Goal: Task Accomplishment & Management: Use online tool/utility

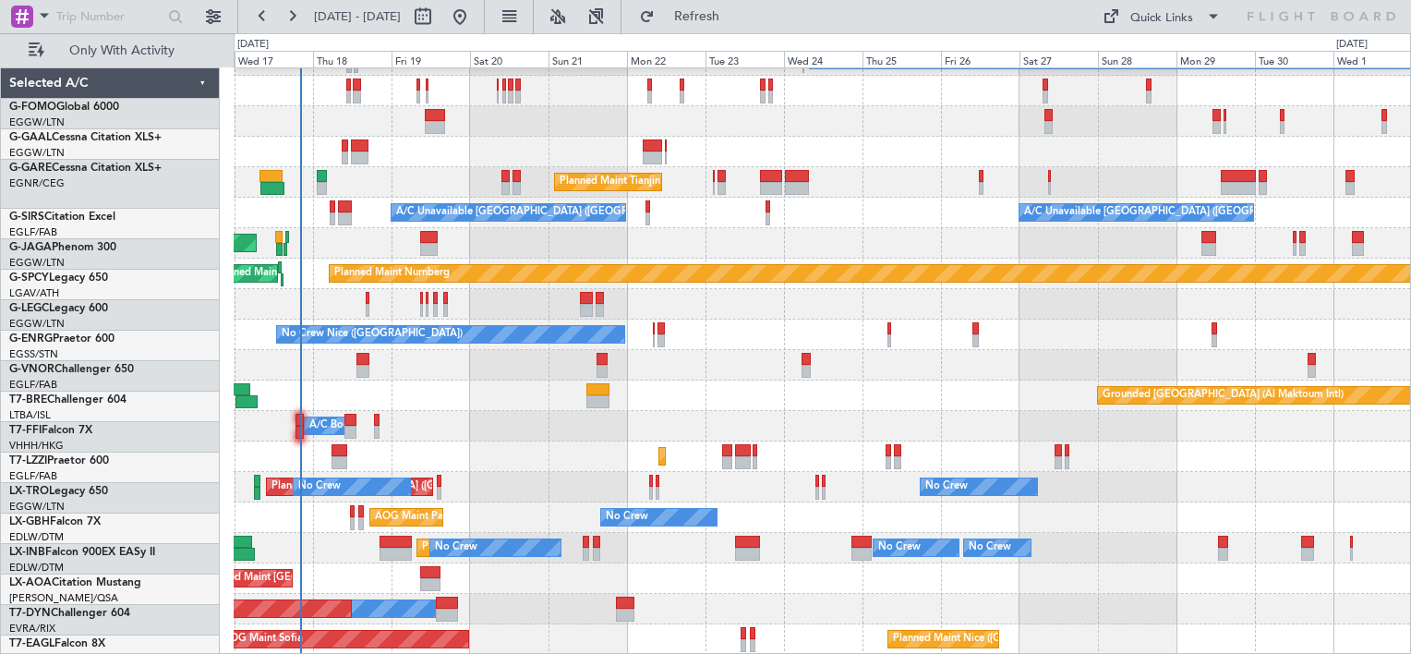
scroll to position [255, 0]
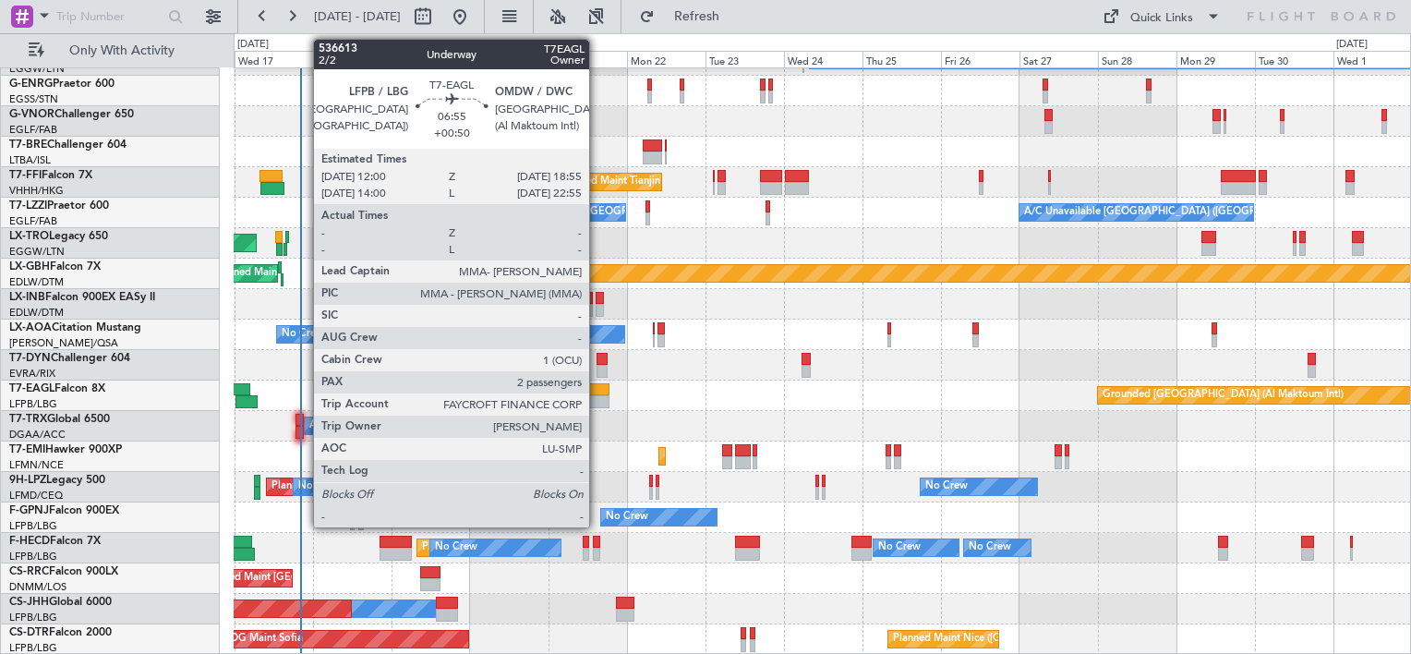
click at [598, 393] on div at bounding box center [597, 389] width 23 height 13
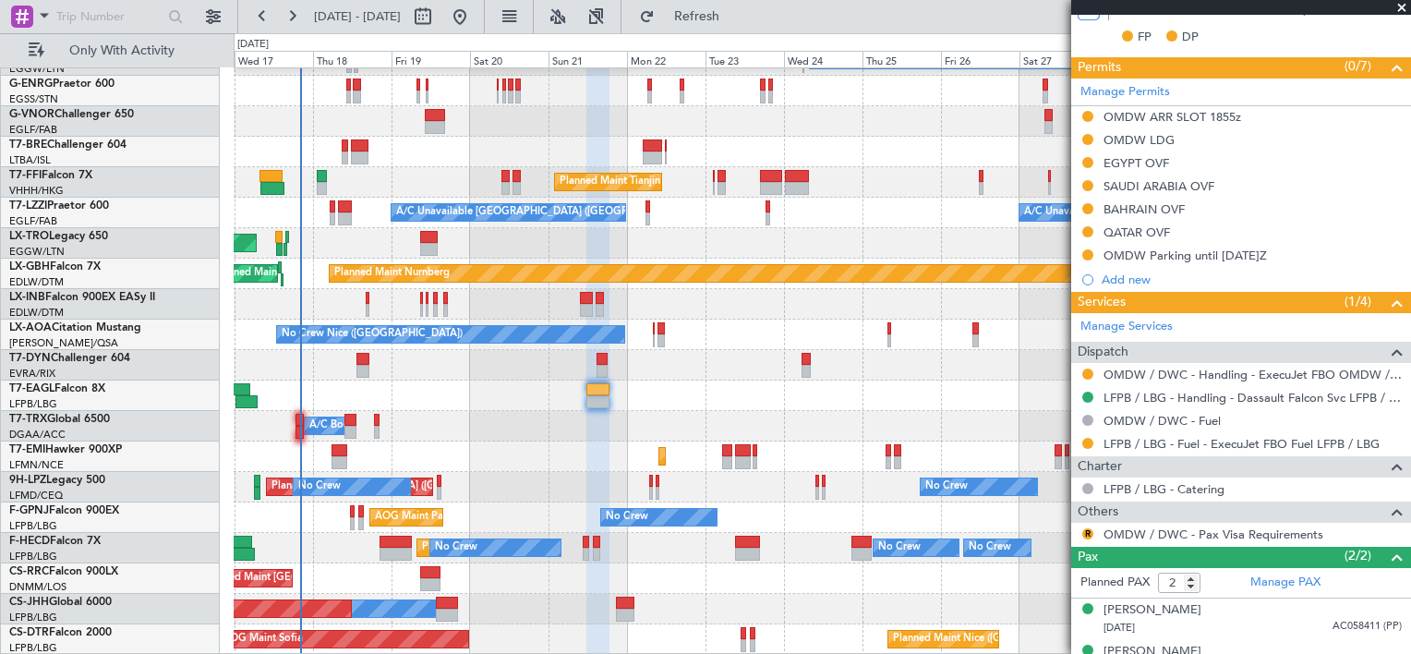
scroll to position [0, 0]
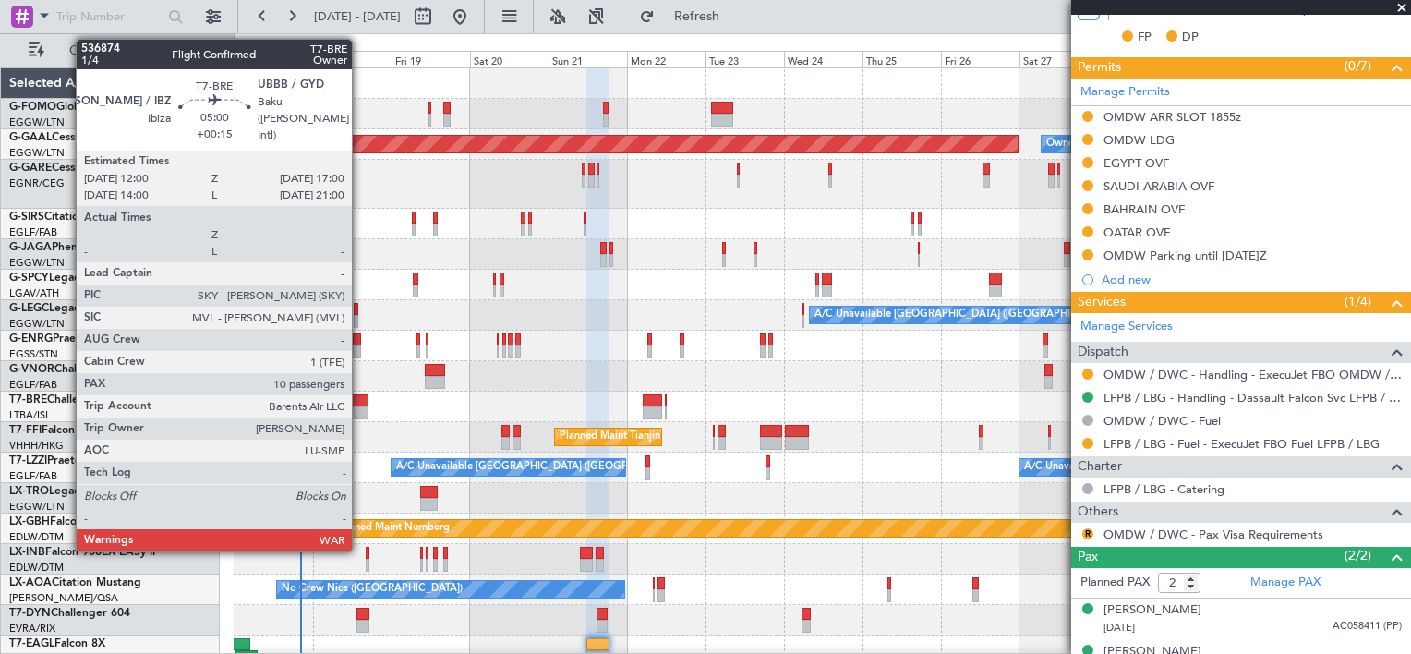
click at [360, 404] on div at bounding box center [359, 400] width 17 height 13
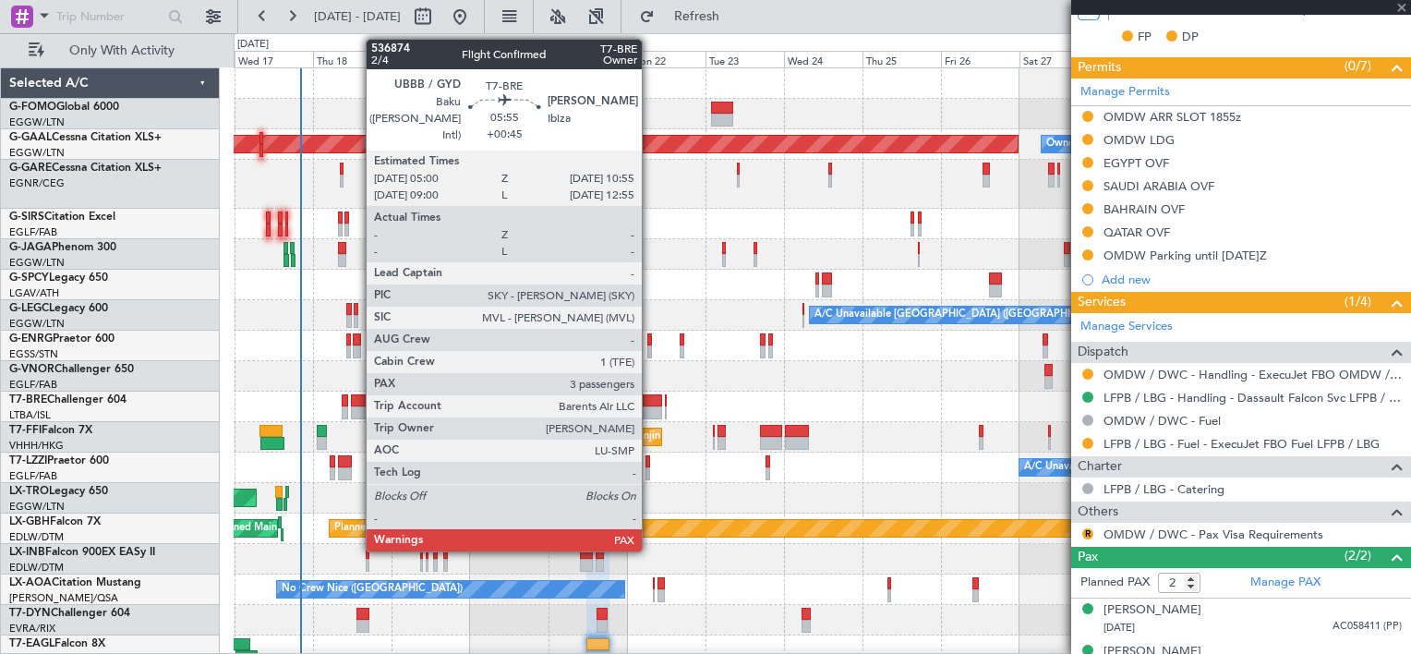
type input "+00:15"
type input "10"
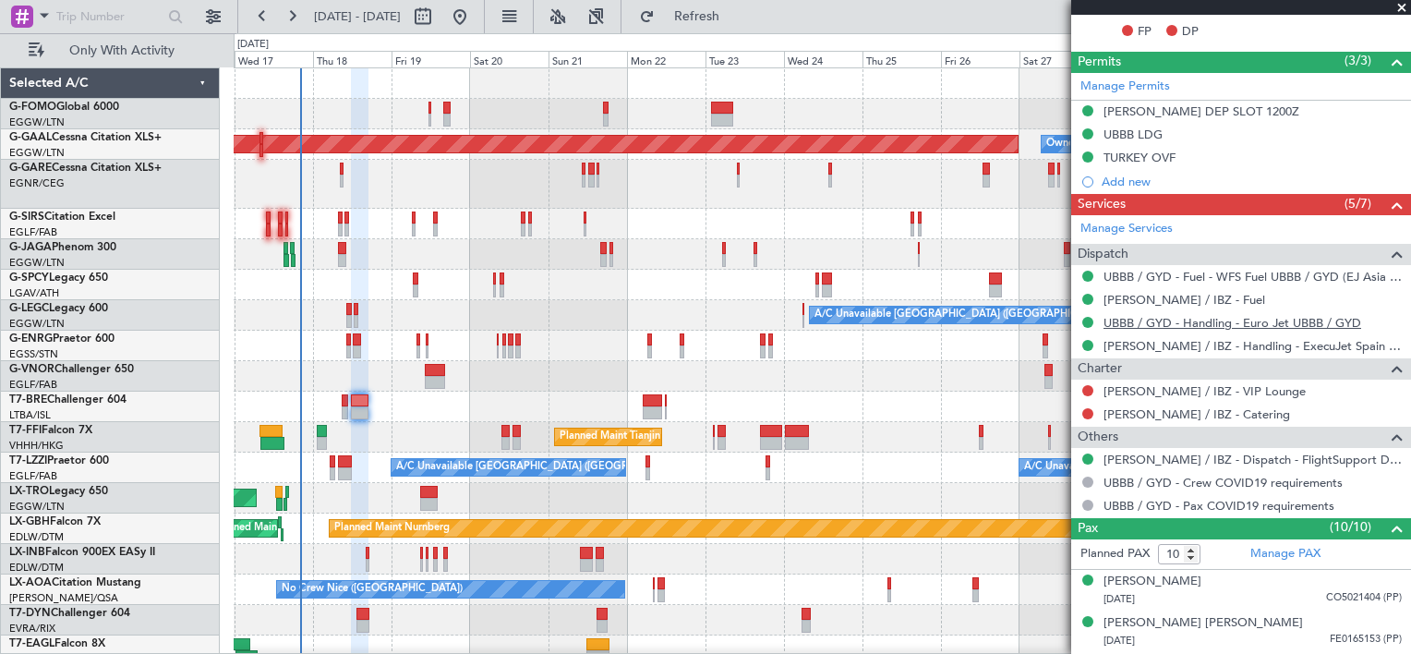
scroll to position [801, 0]
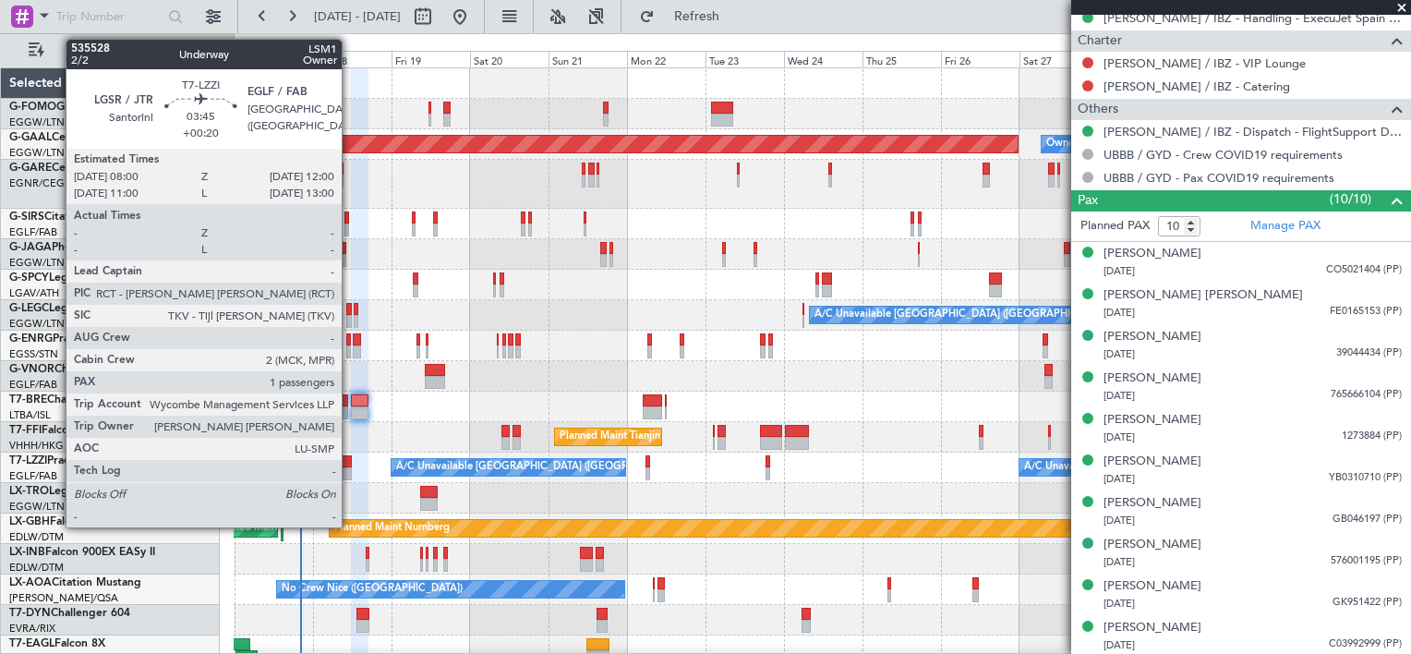
click at [350, 462] on div at bounding box center [345, 461] width 14 height 13
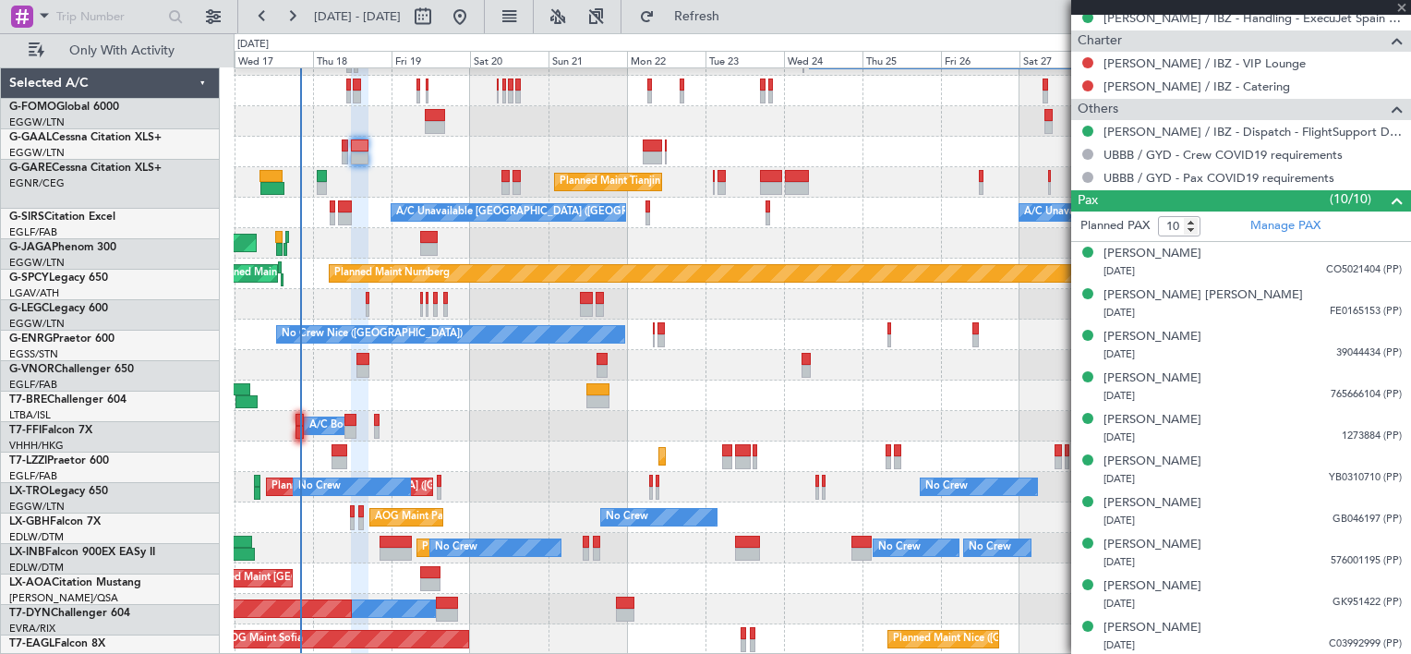
scroll to position [255, 0]
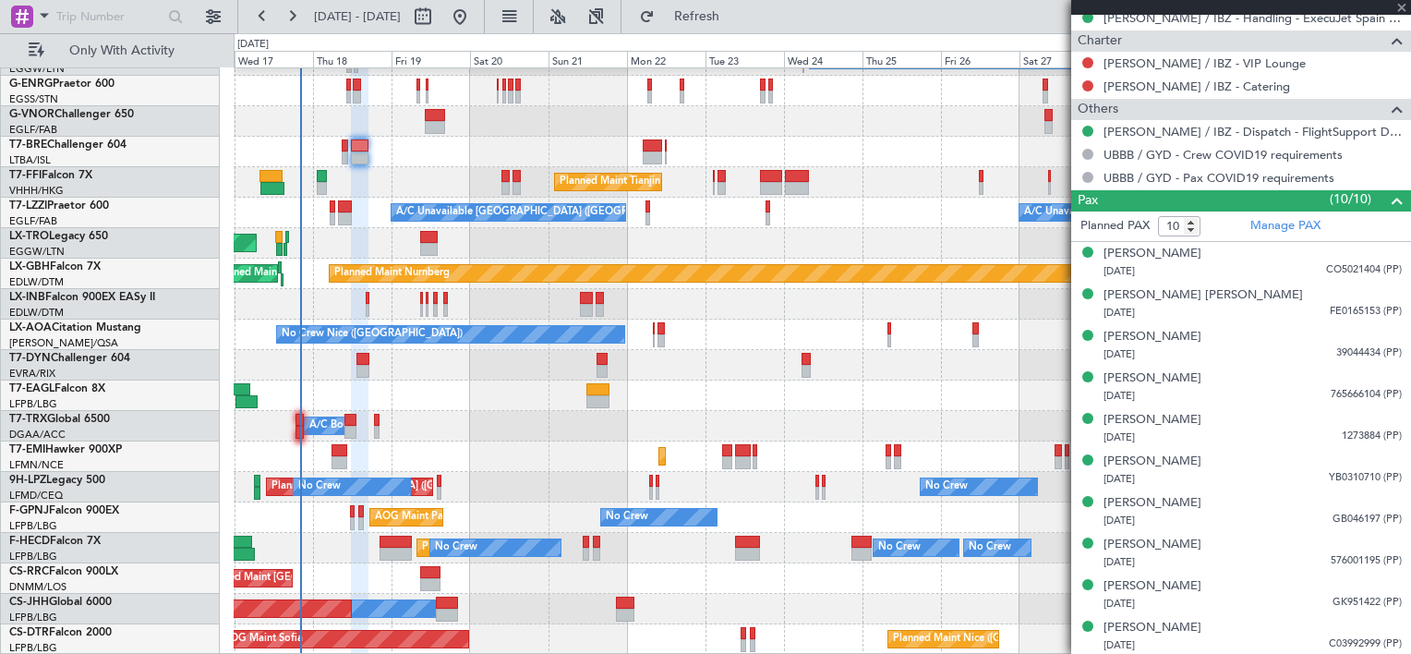
type input "+00:20"
type input "1"
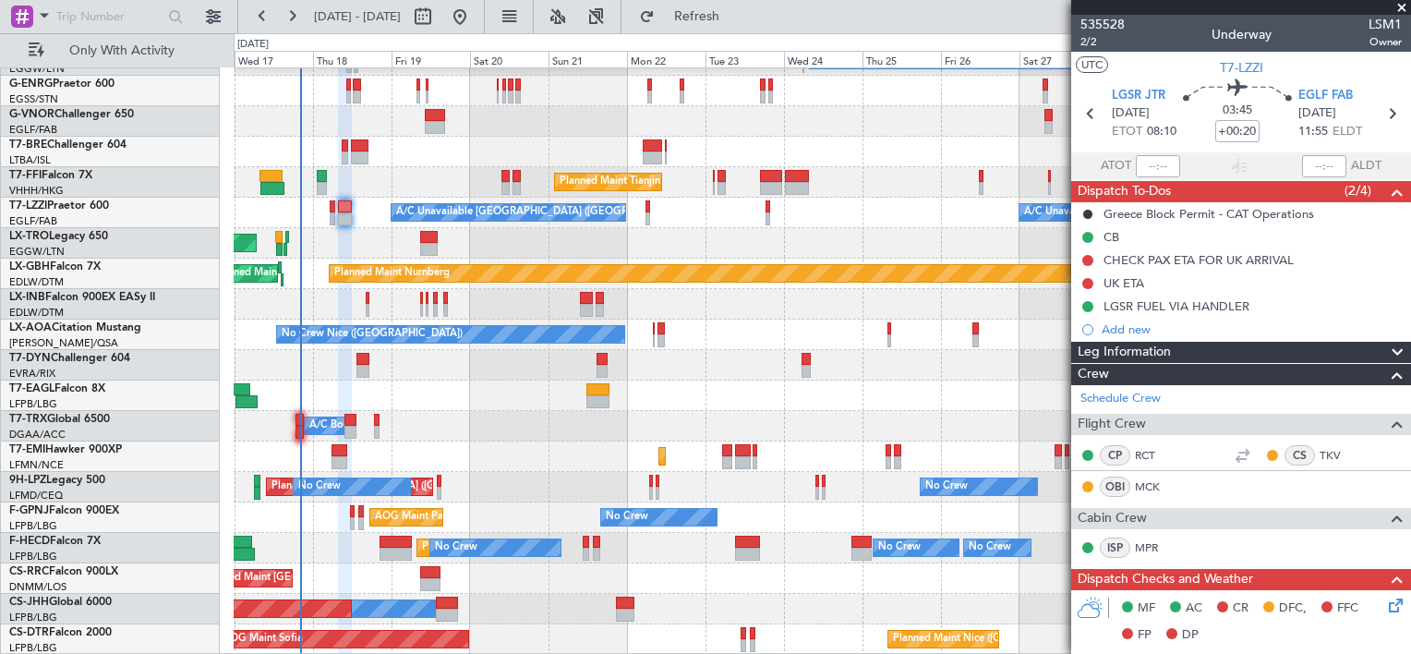
scroll to position [533, 0]
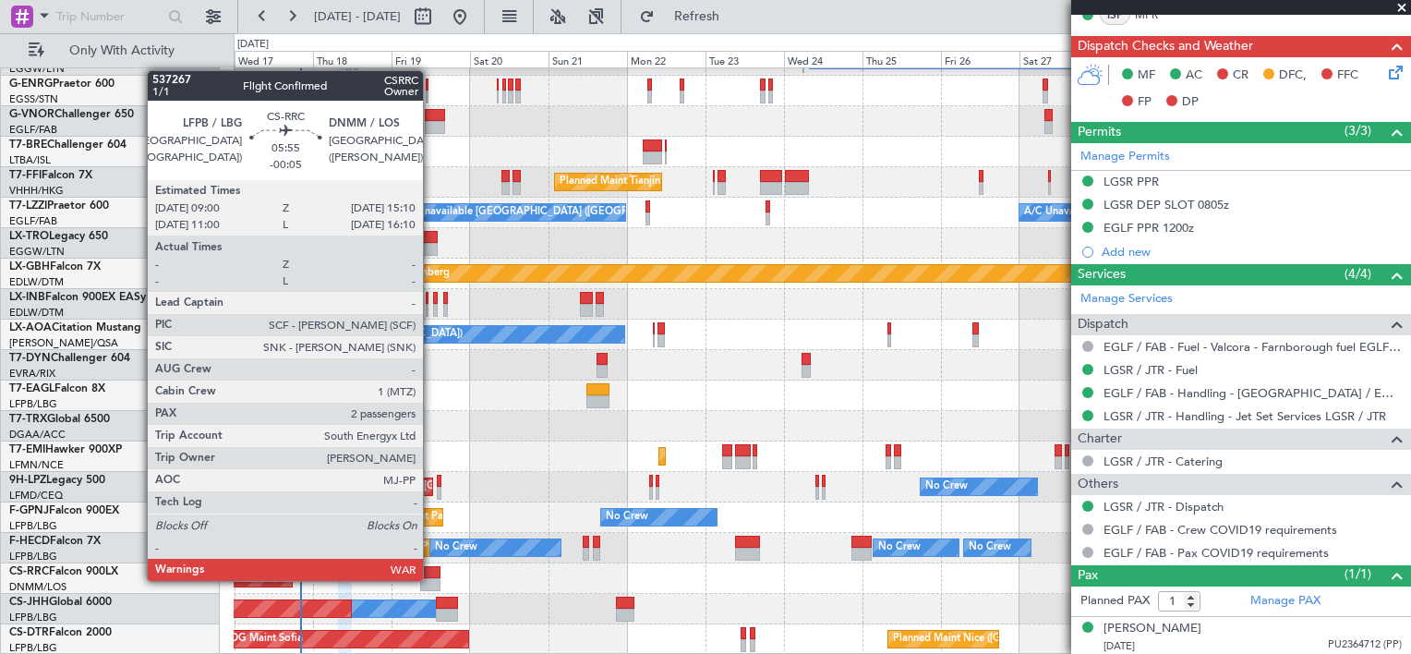
click at [431, 579] on div at bounding box center [430, 584] width 20 height 13
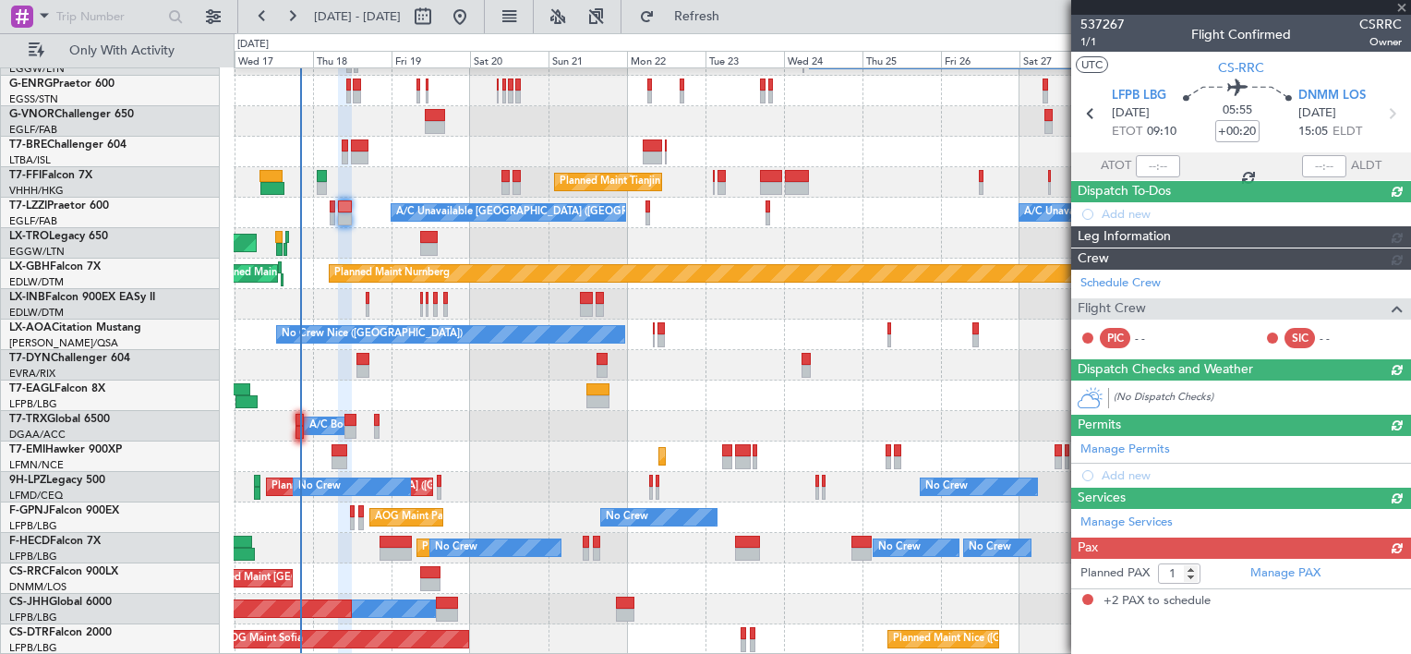
type input "-00:05"
type input "2"
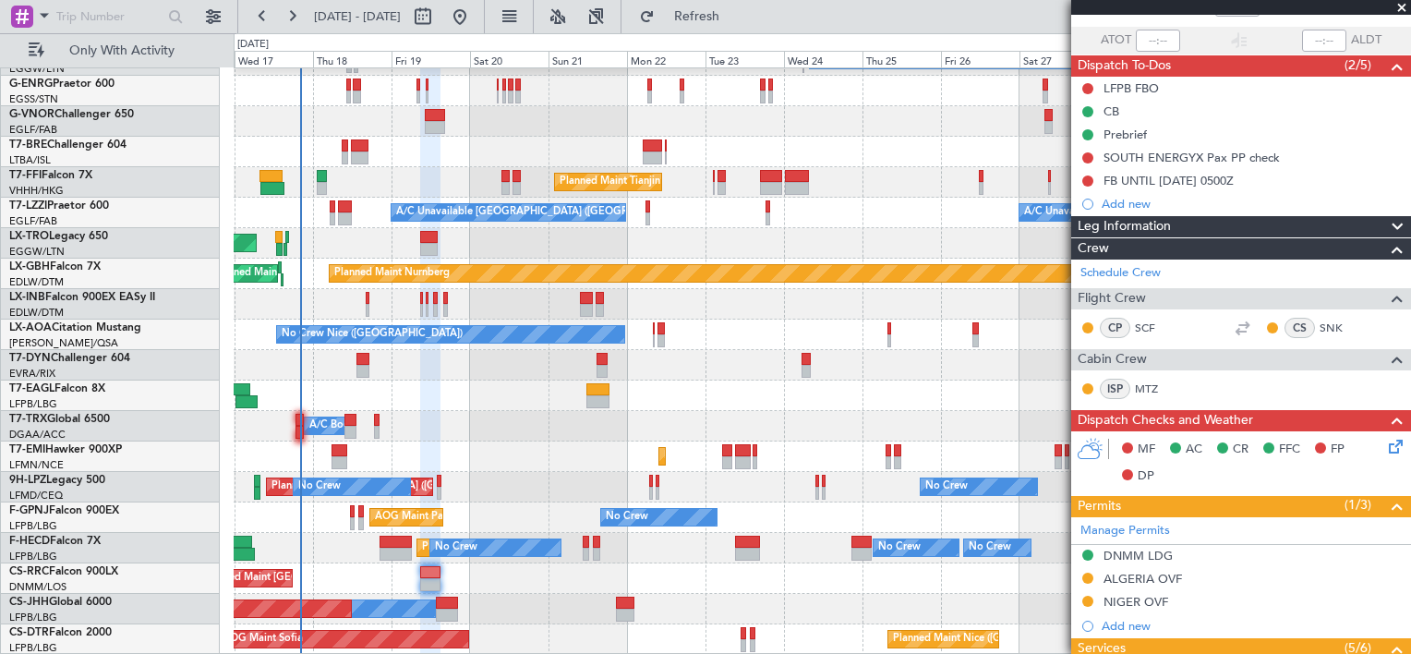
scroll to position [0, 0]
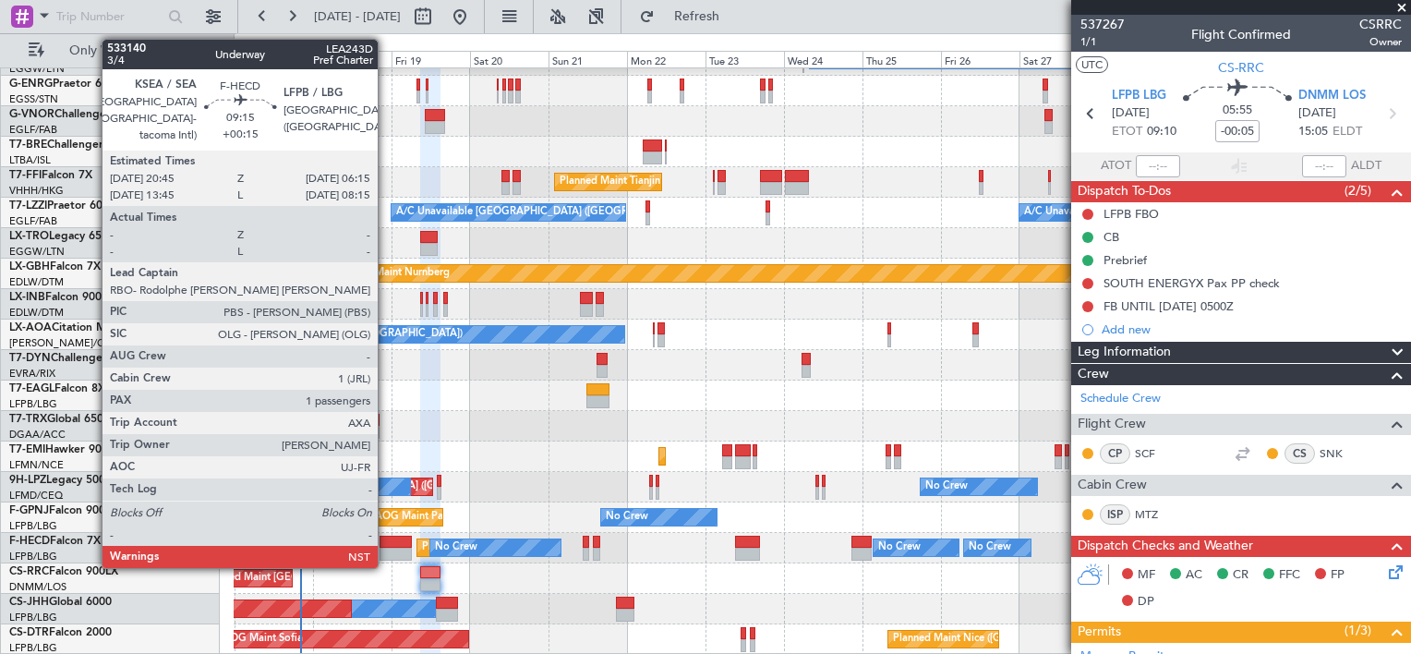
click at [386, 545] on div at bounding box center [395, 542] width 31 height 13
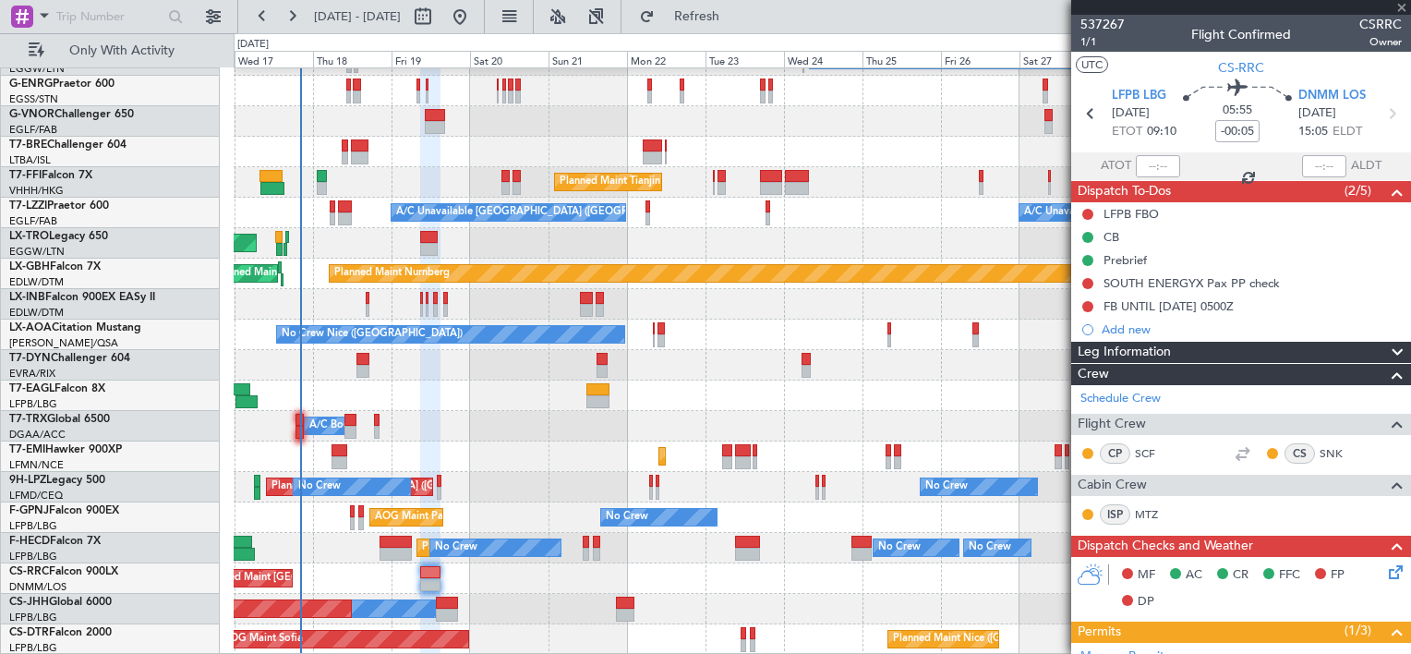
type input "+00:15"
type input "1"
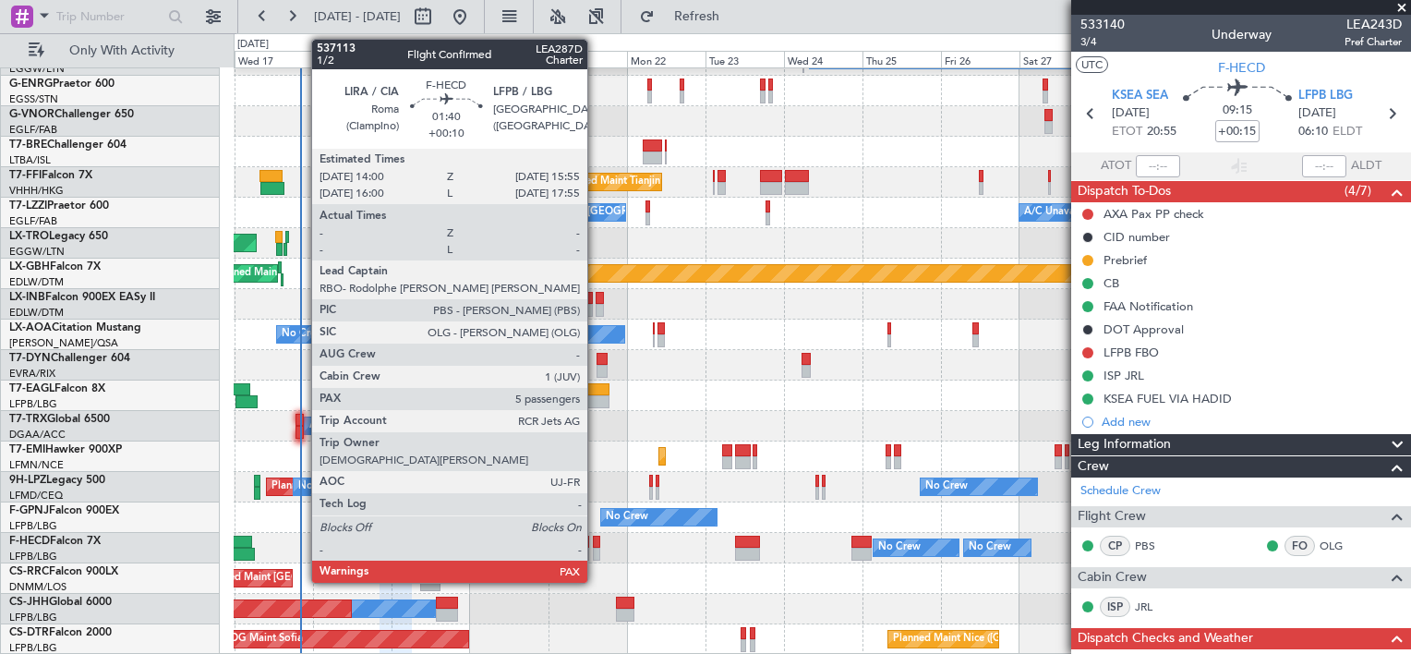
click at [596, 543] on div at bounding box center [596, 542] width 6 height 13
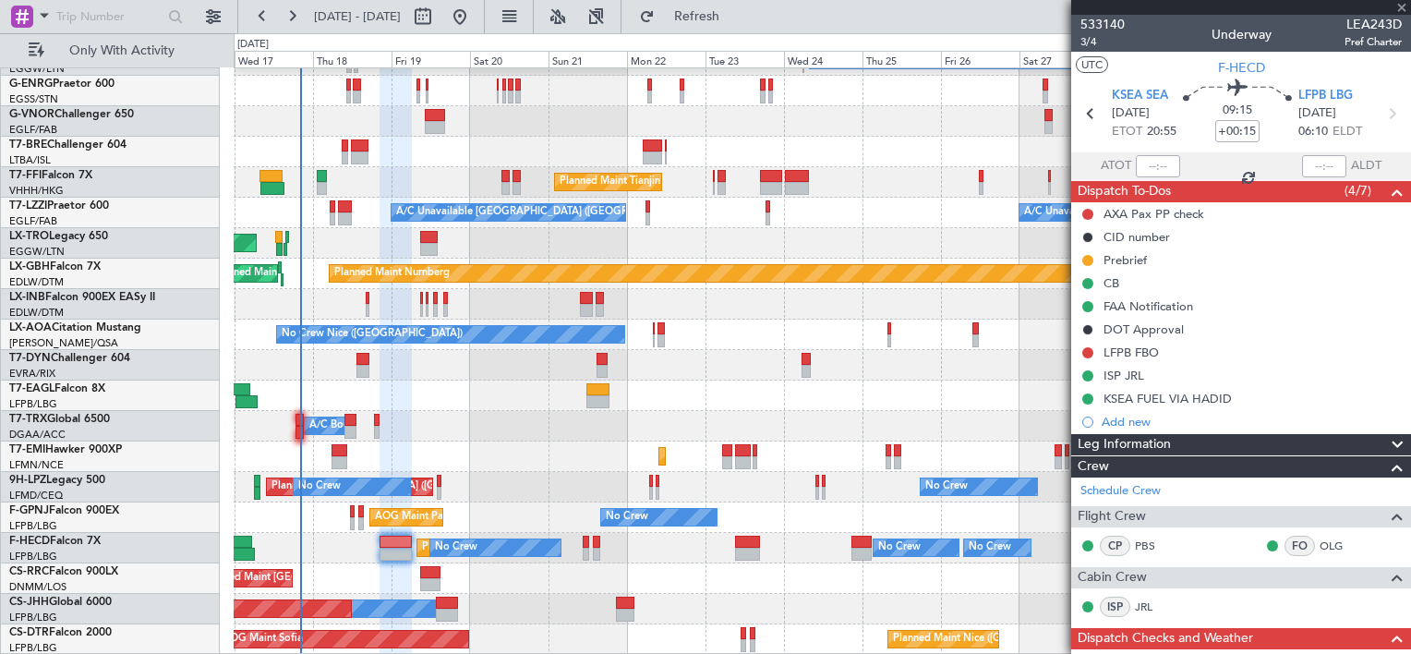
type input "+00:10"
type input "7"
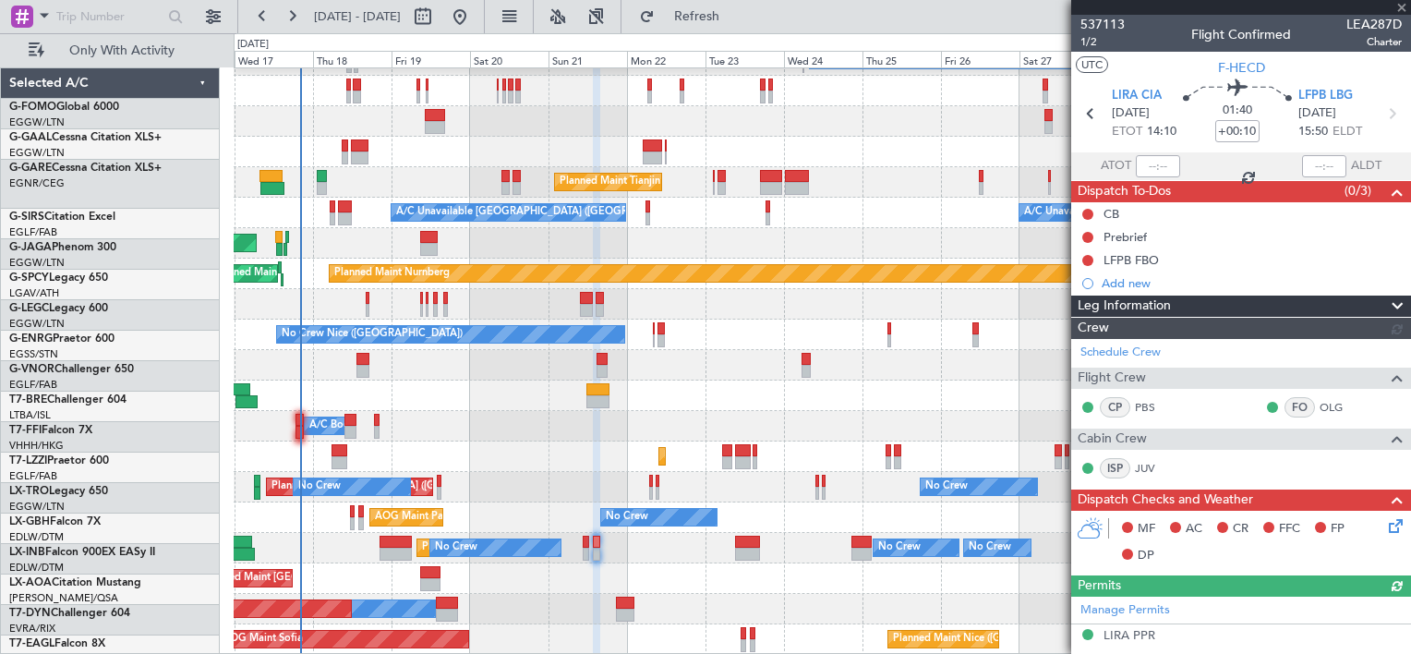
scroll to position [255, 0]
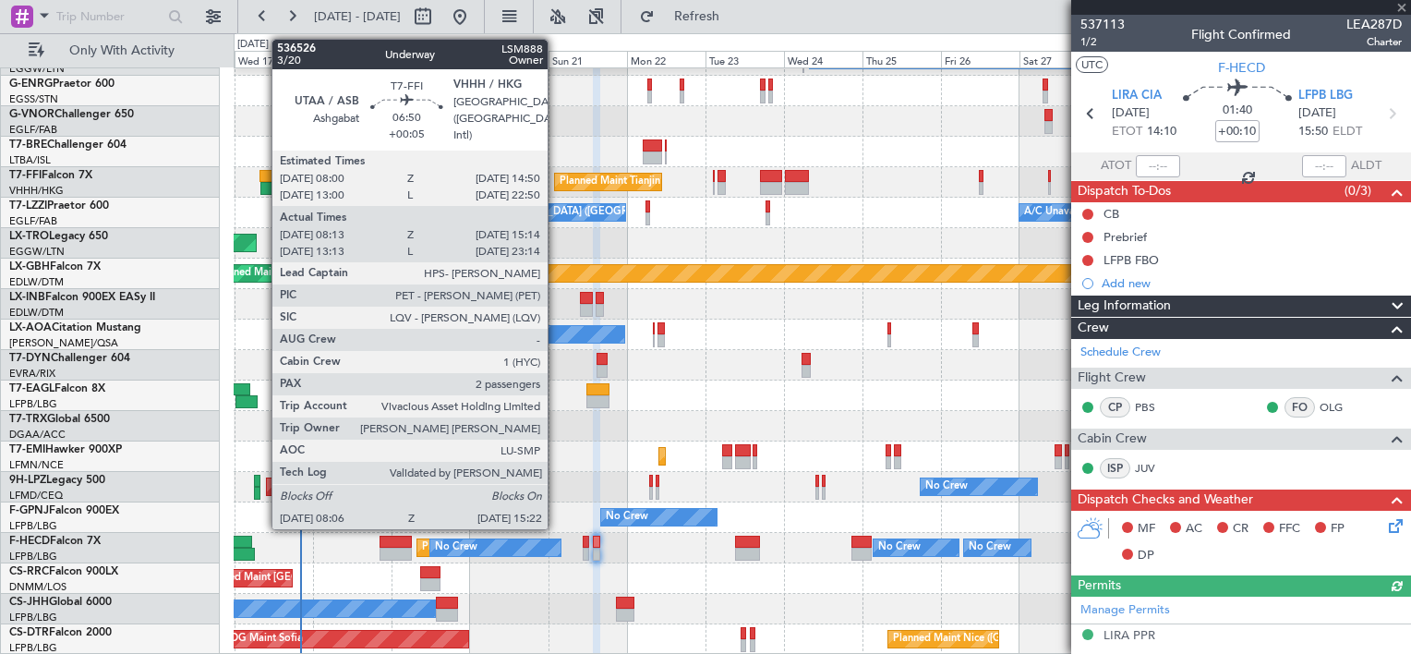
click at [262, 173] on div at bounding box center [271, 176] width 23 height 13
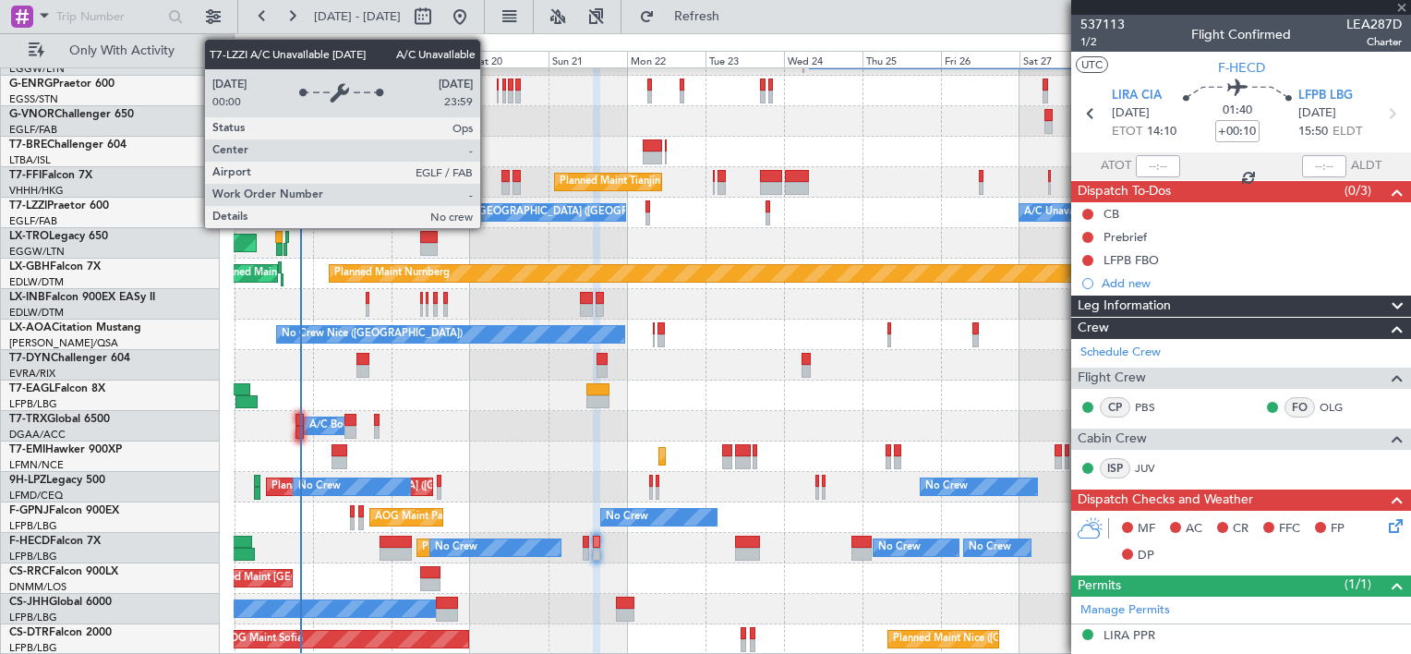
type input "+00:05"
type input "08:13"
type input "15:14"
type input "2"
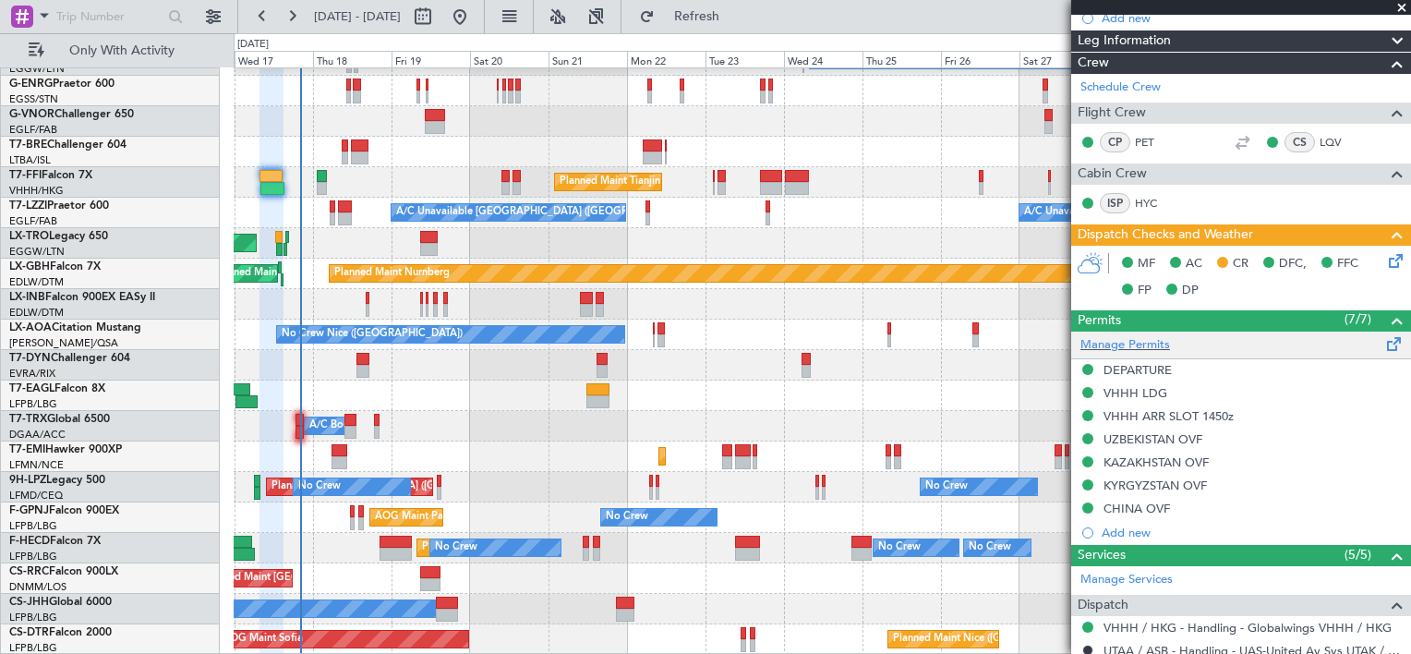
scroll to position [750, 0]
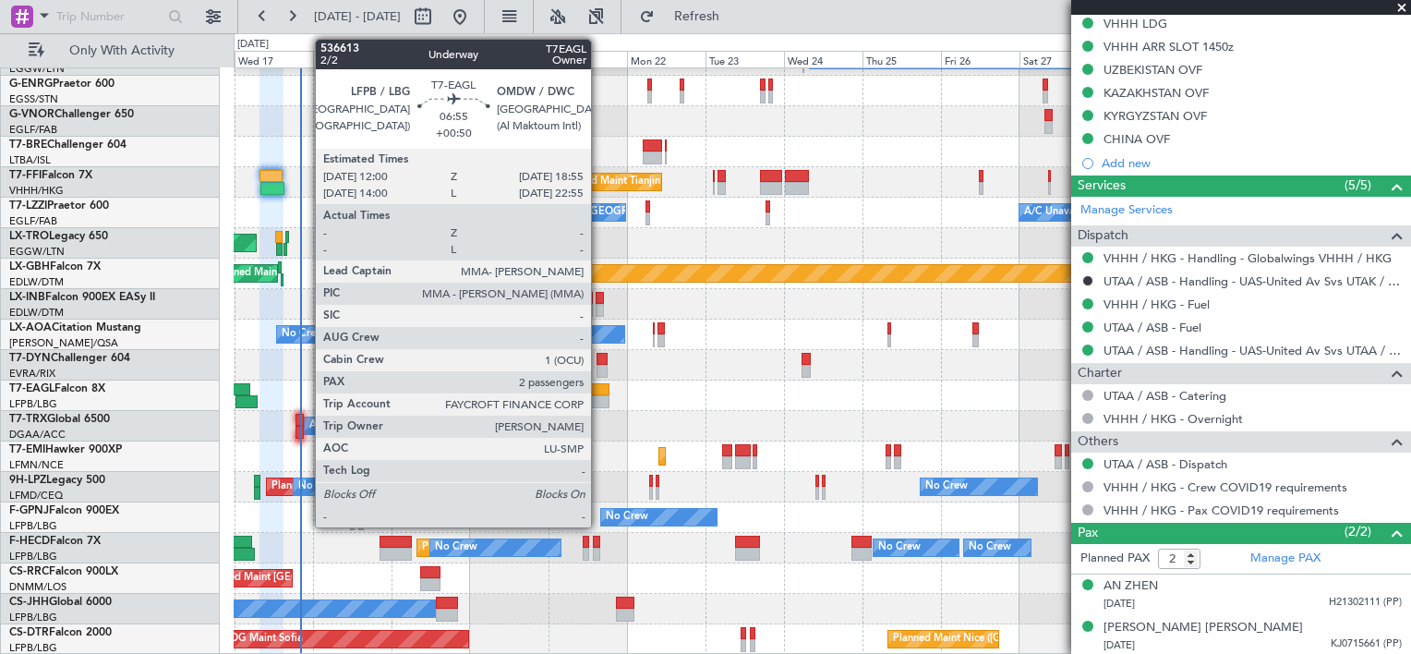
click at [599, 388] on div at bounding box center [597, 389] width 23 height 13
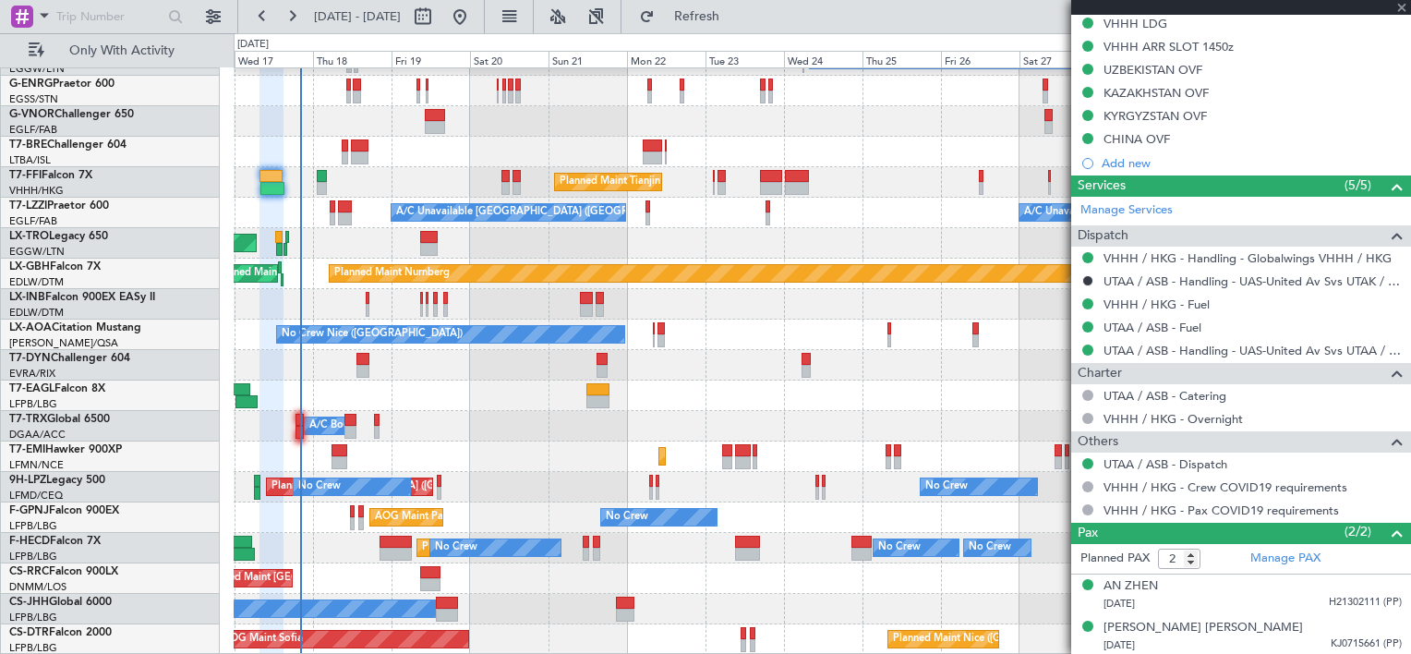
type input "+00:50"
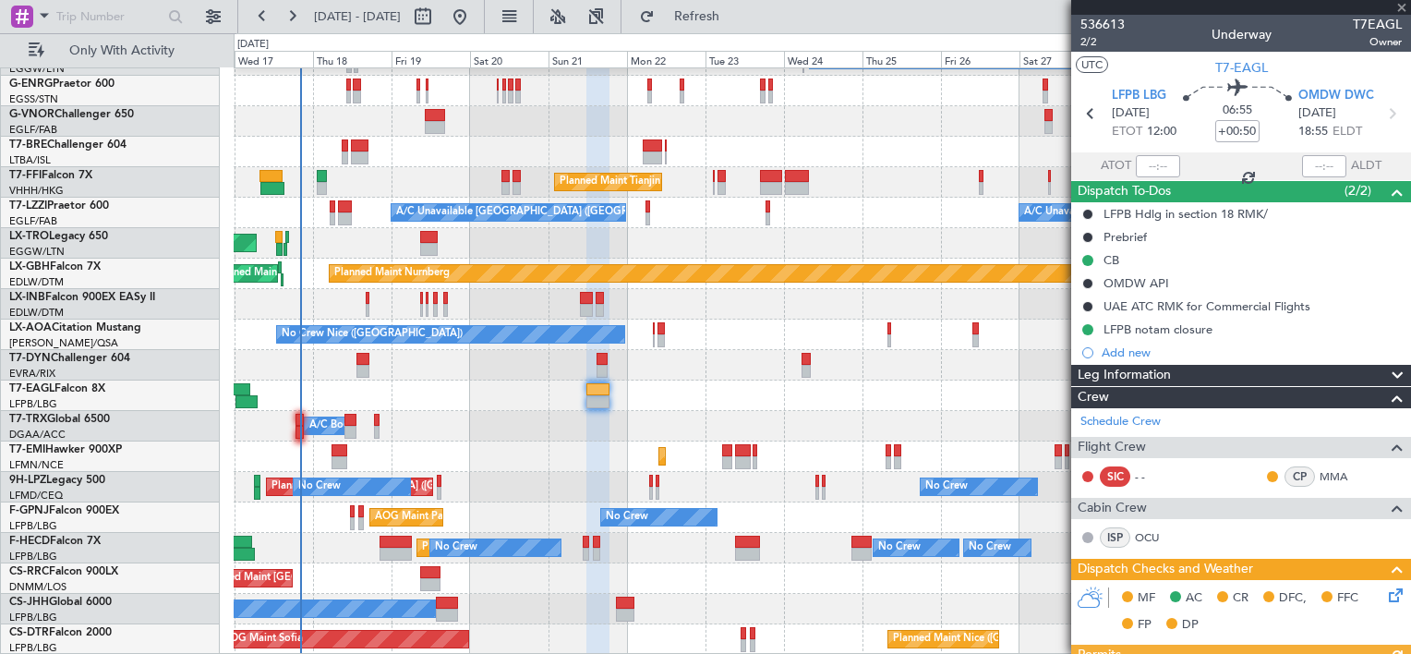
scroll to position [369, 0]
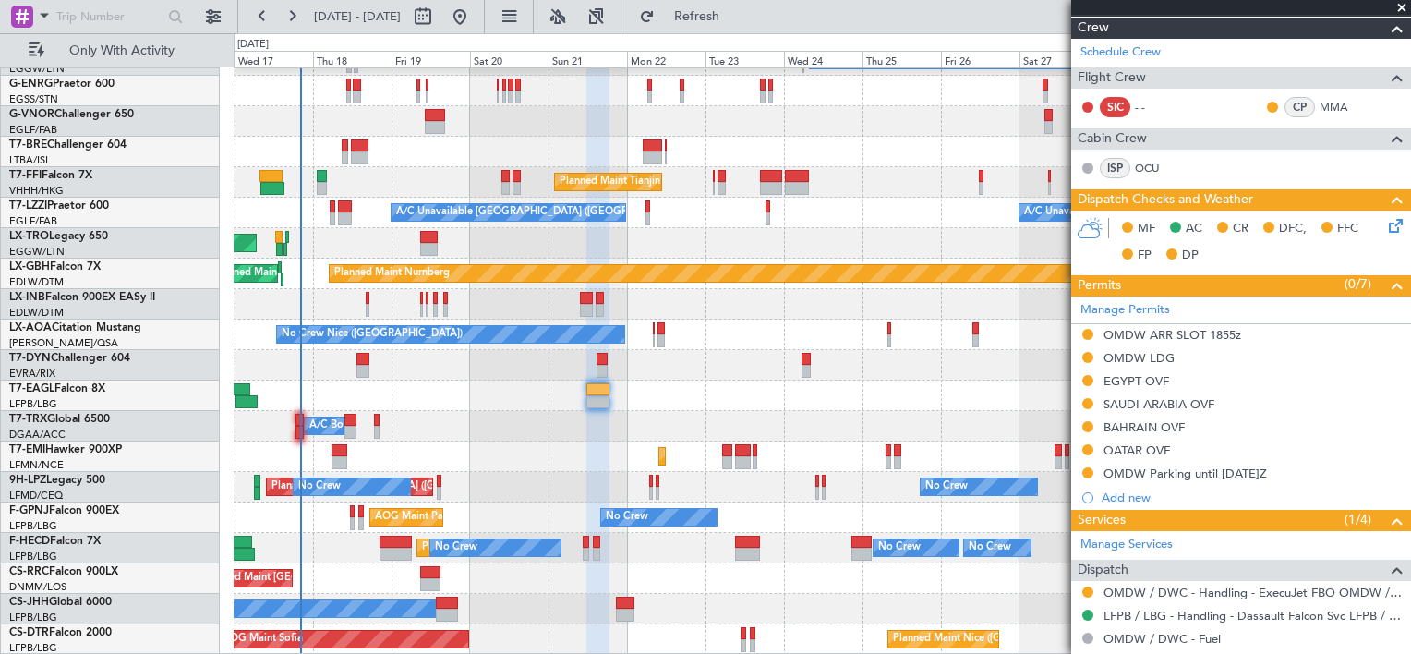
click at [1407, 10] on span at bounding box center [1402, 8] width 18 height 17
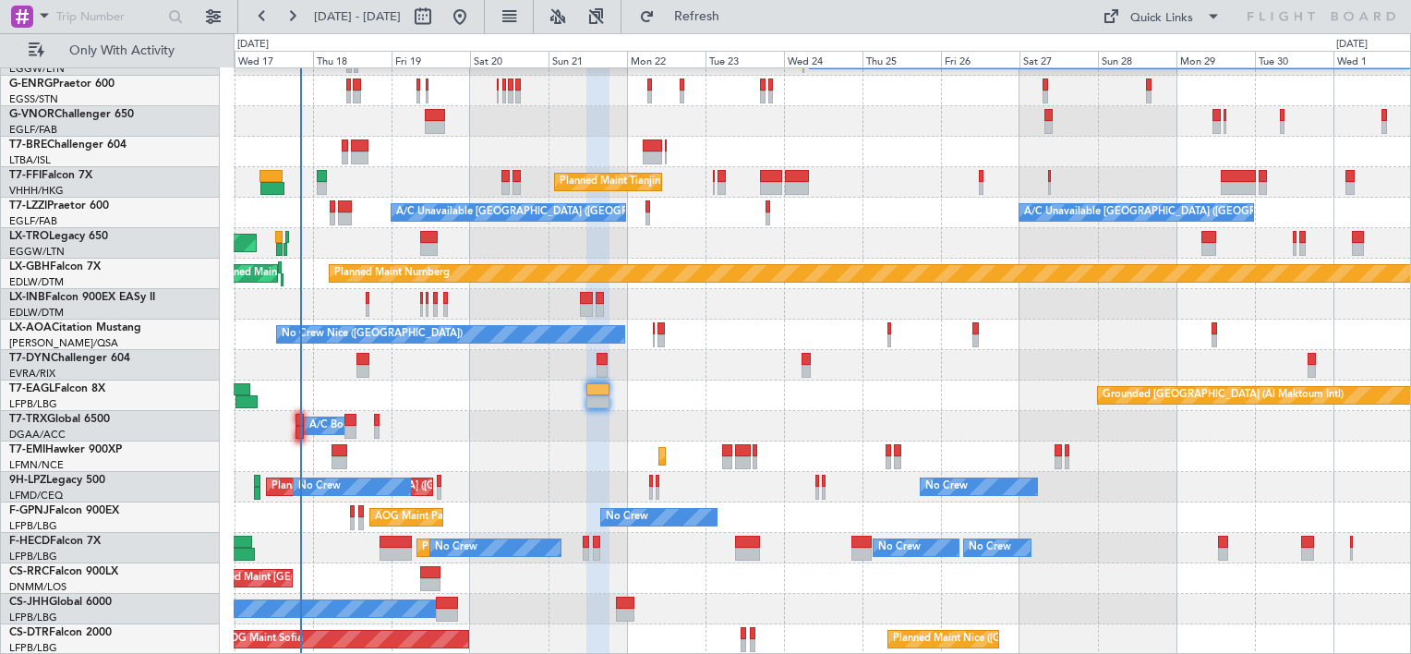
type input "0"
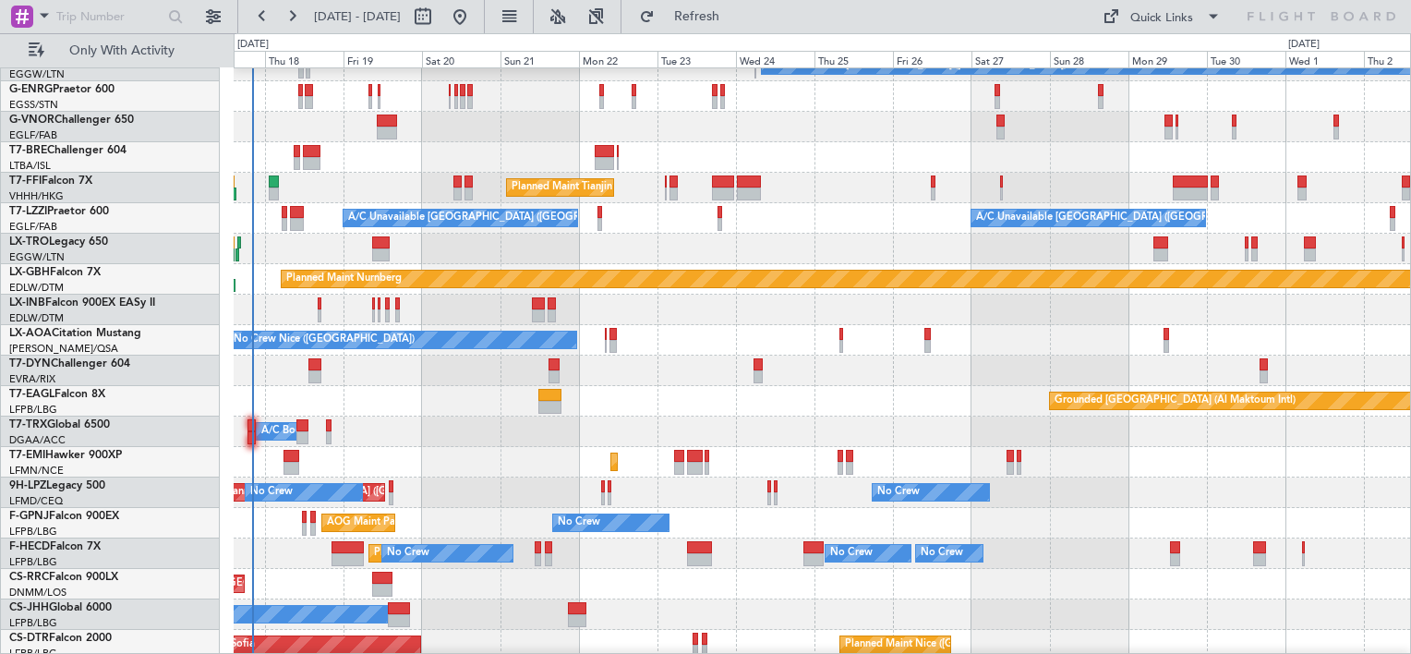
scroll to position [248, 0]
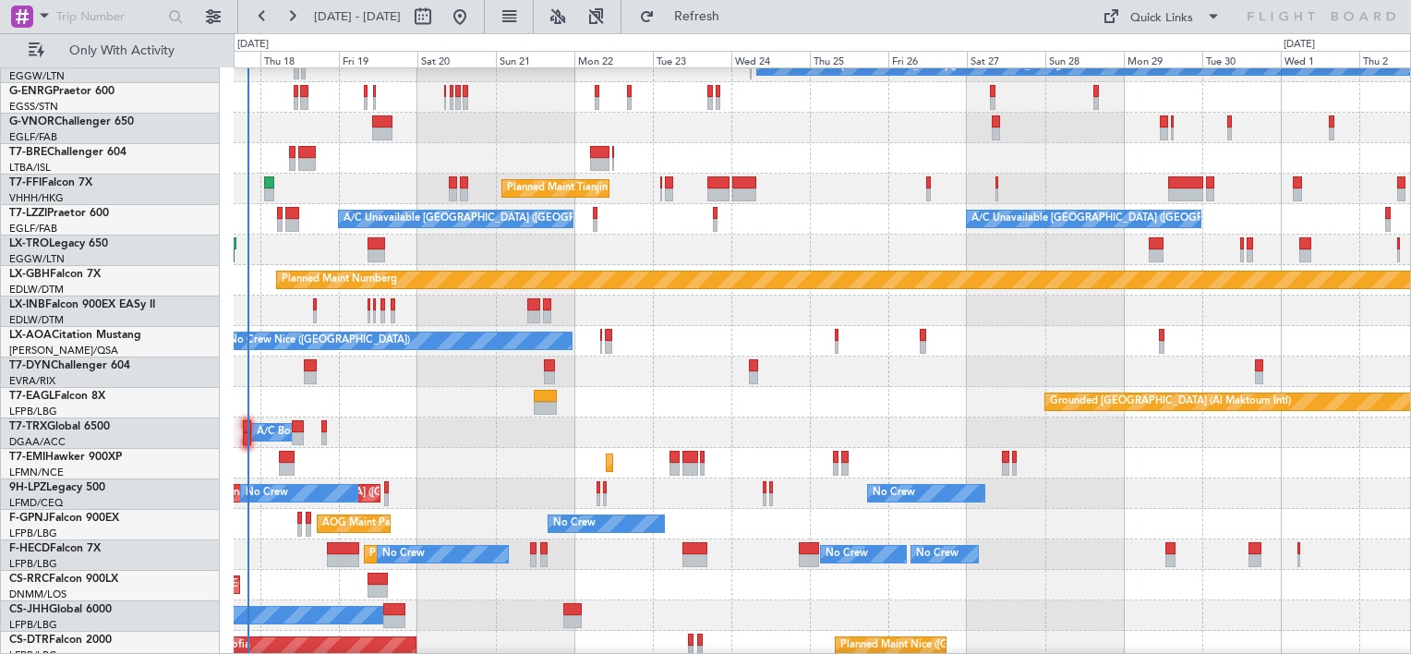
click at [1096, 432] on div "A/C Booked A/C Booked" at bounding box center [822, 432] width 1177 height 30
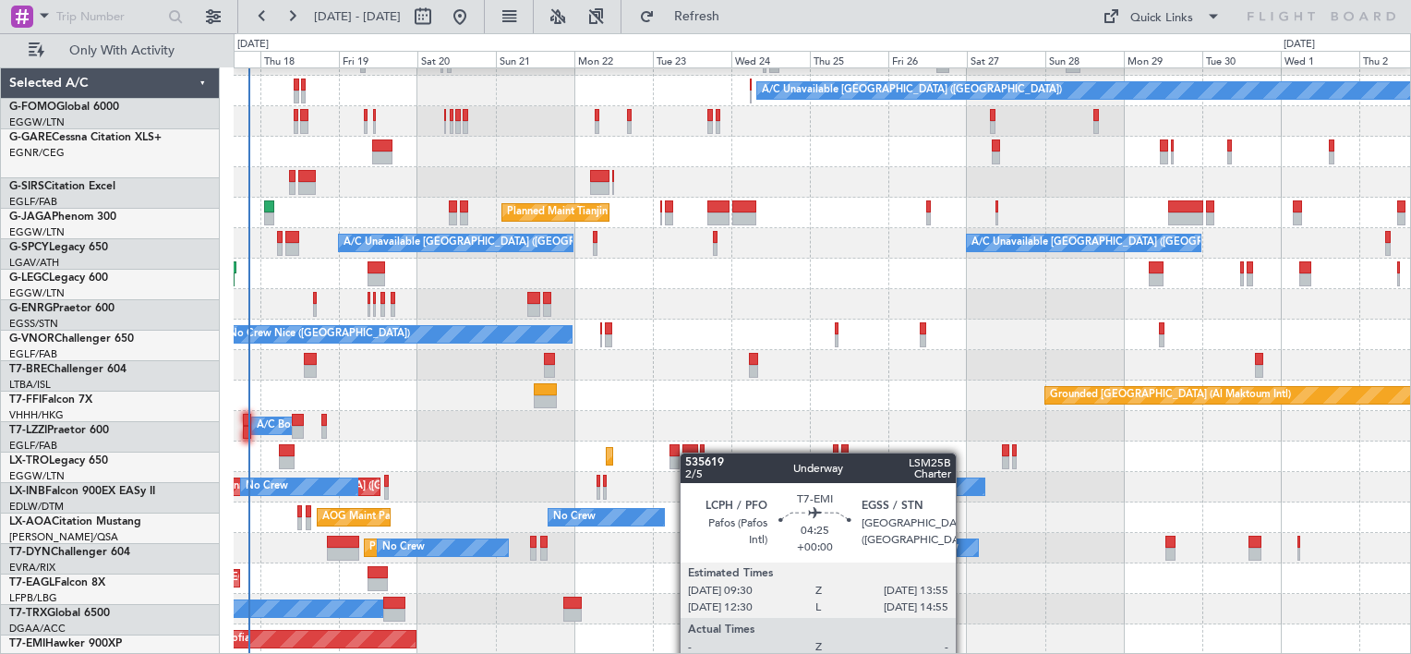
scroll to position [194, 0]
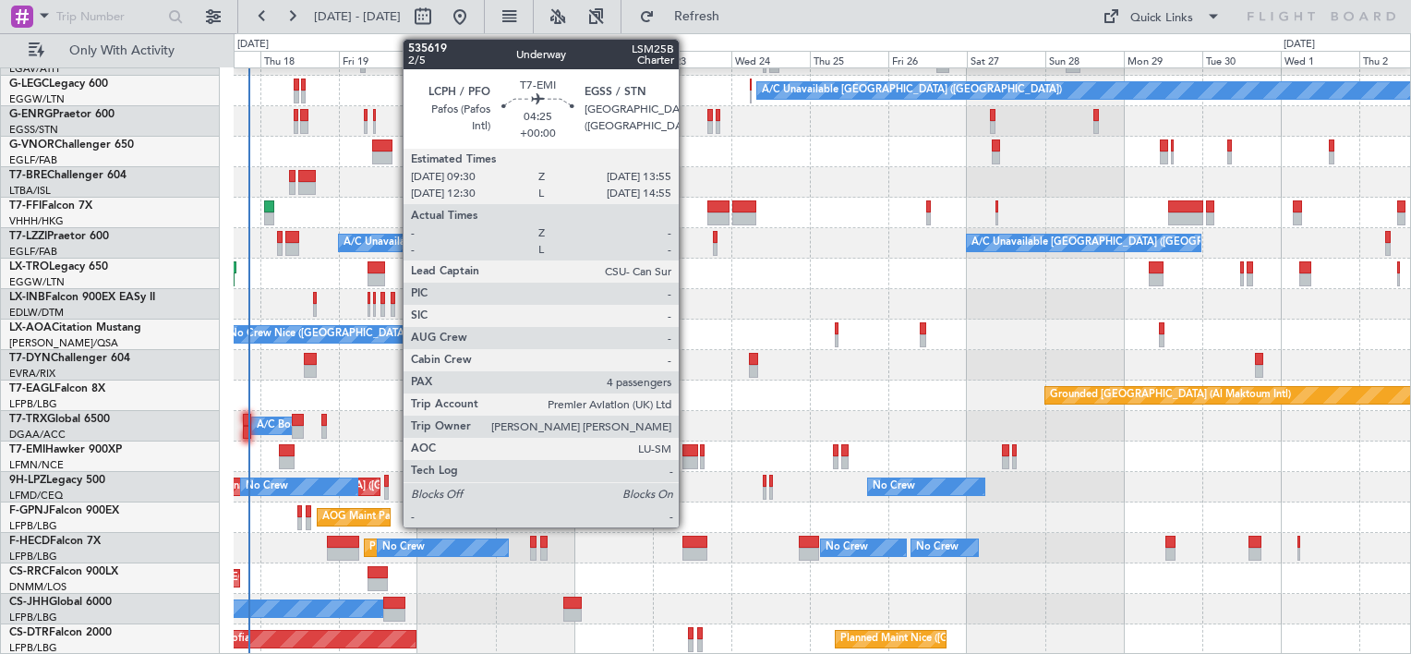
click at [687, 451] on div at bounding box center [690, 450] width 15 height 13
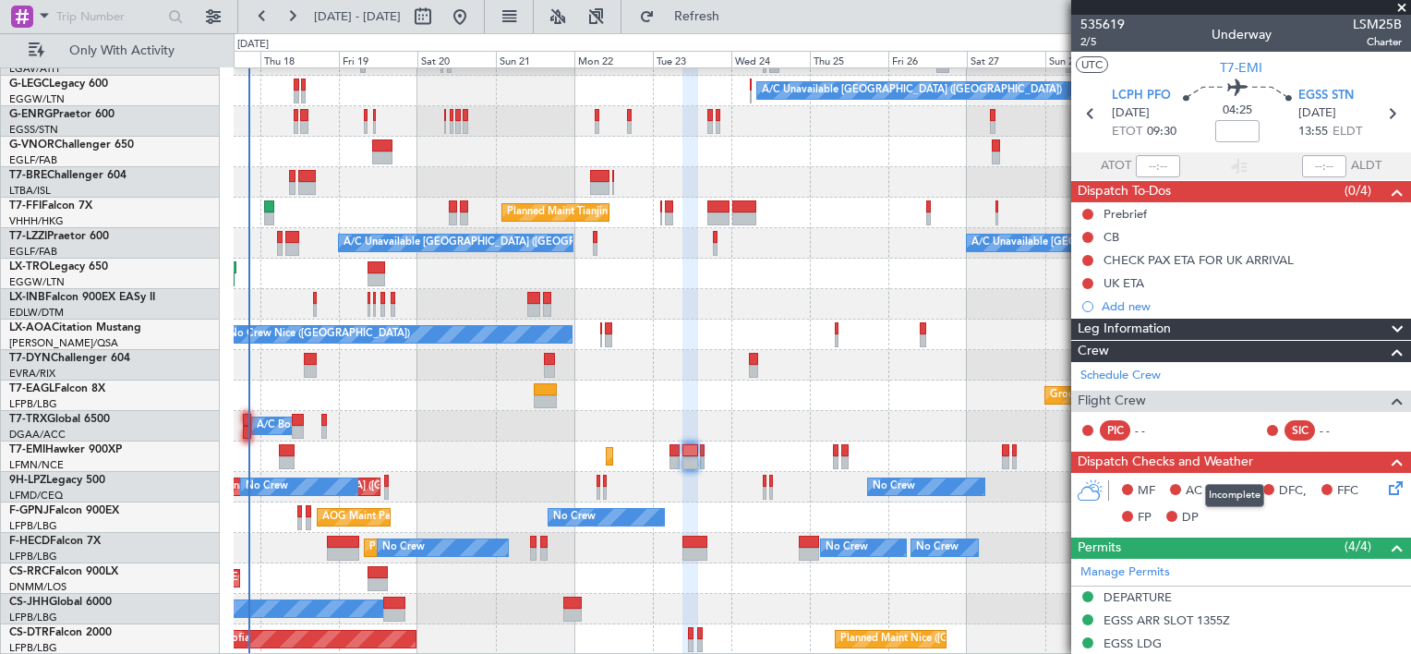
scroll to position [369, 0]
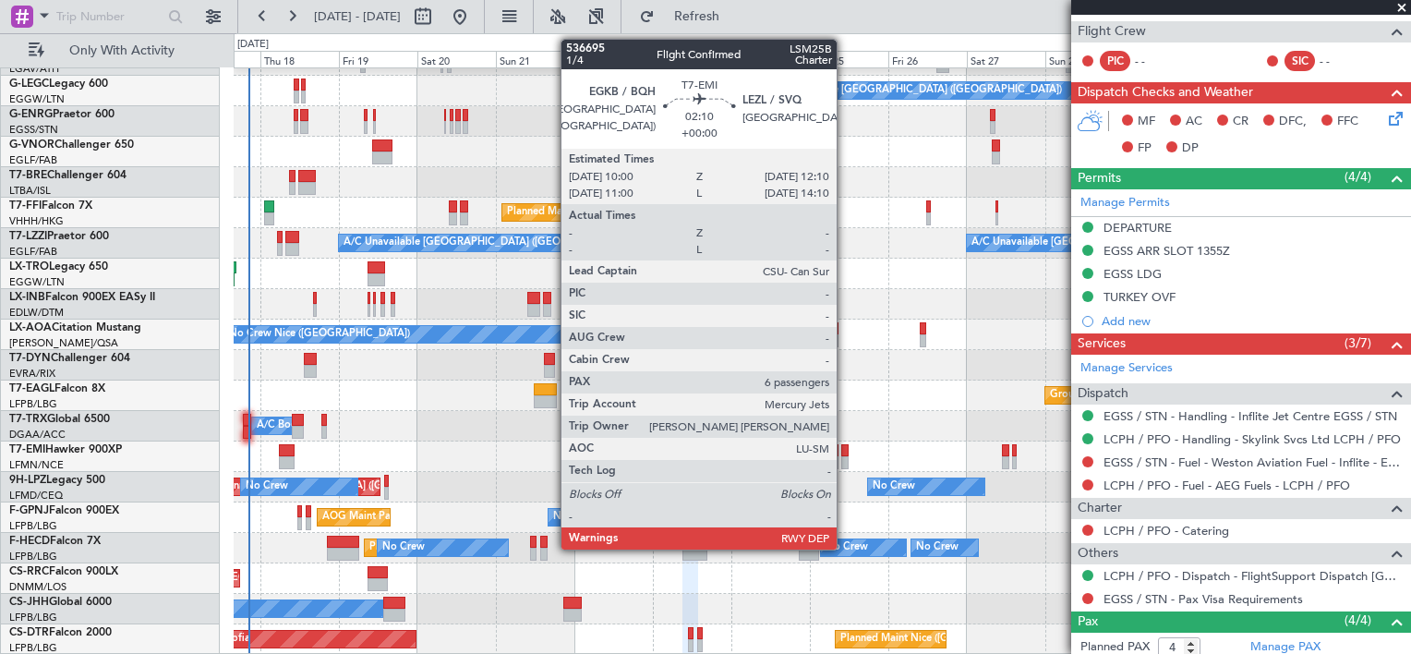
click at [845, 456] on div at bounding box center [844, 462] width 7 height 13
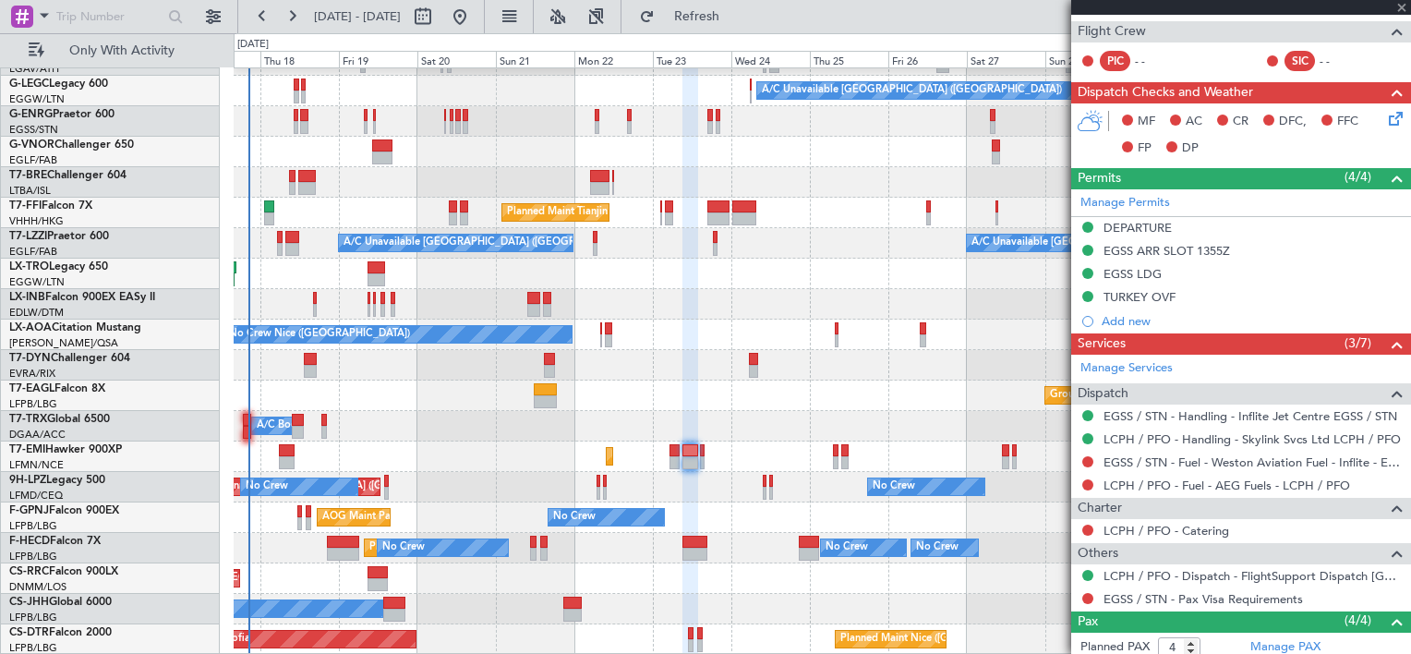
type input "6"
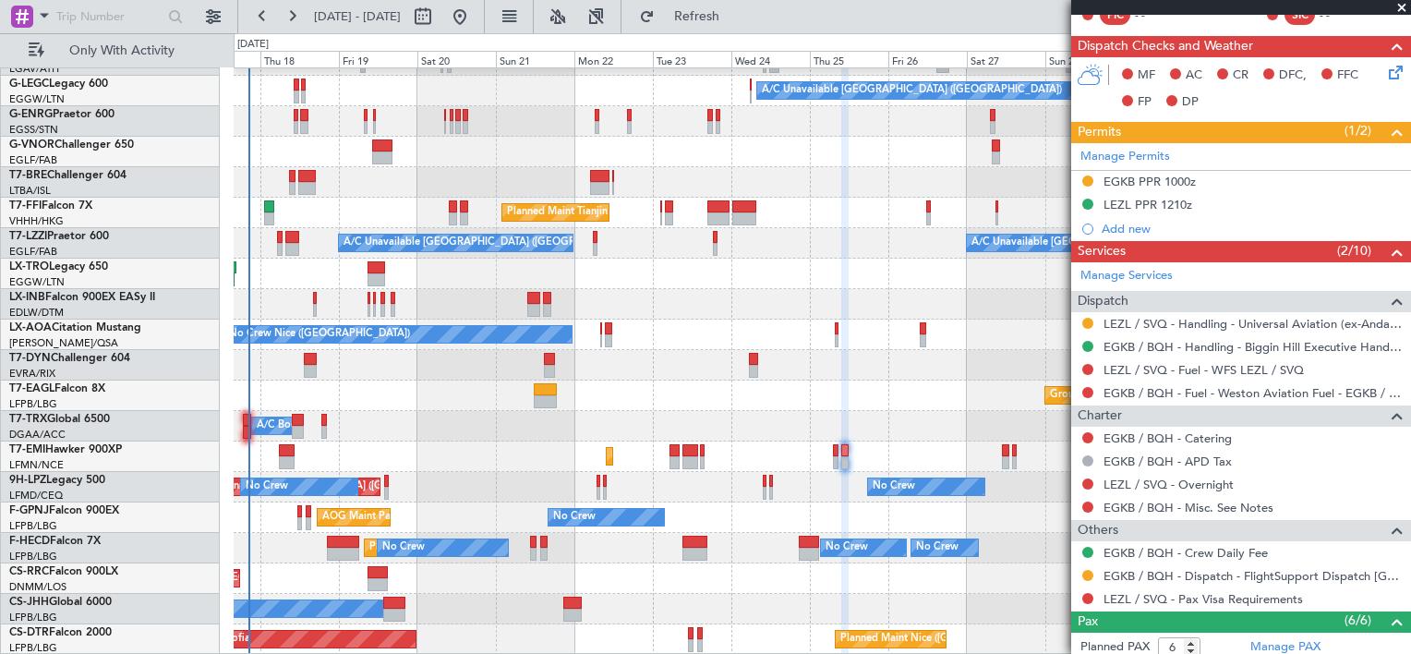
scroll to position [0, 0]
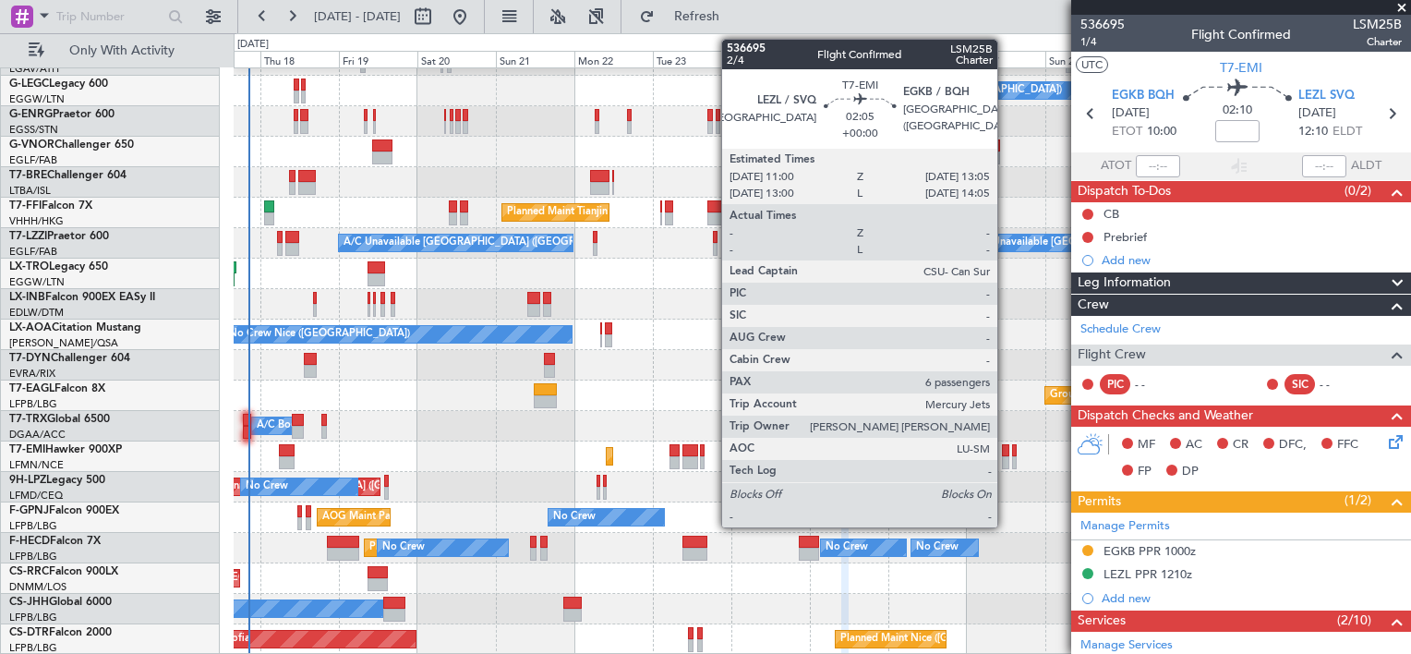
click at [1006, 454] on div at bounding box center [1005, 450] width 7 height 13
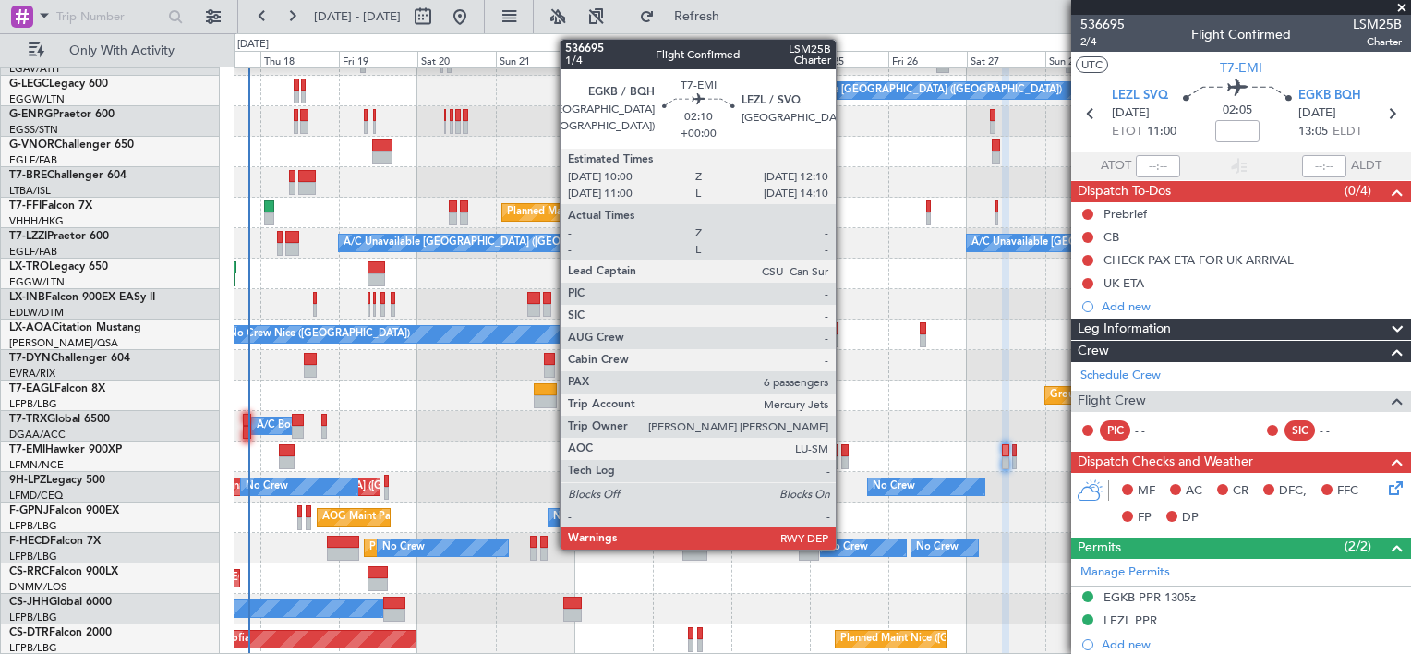
click at [844, 452] on div at bounding box center [844, 450] width 7 height 13
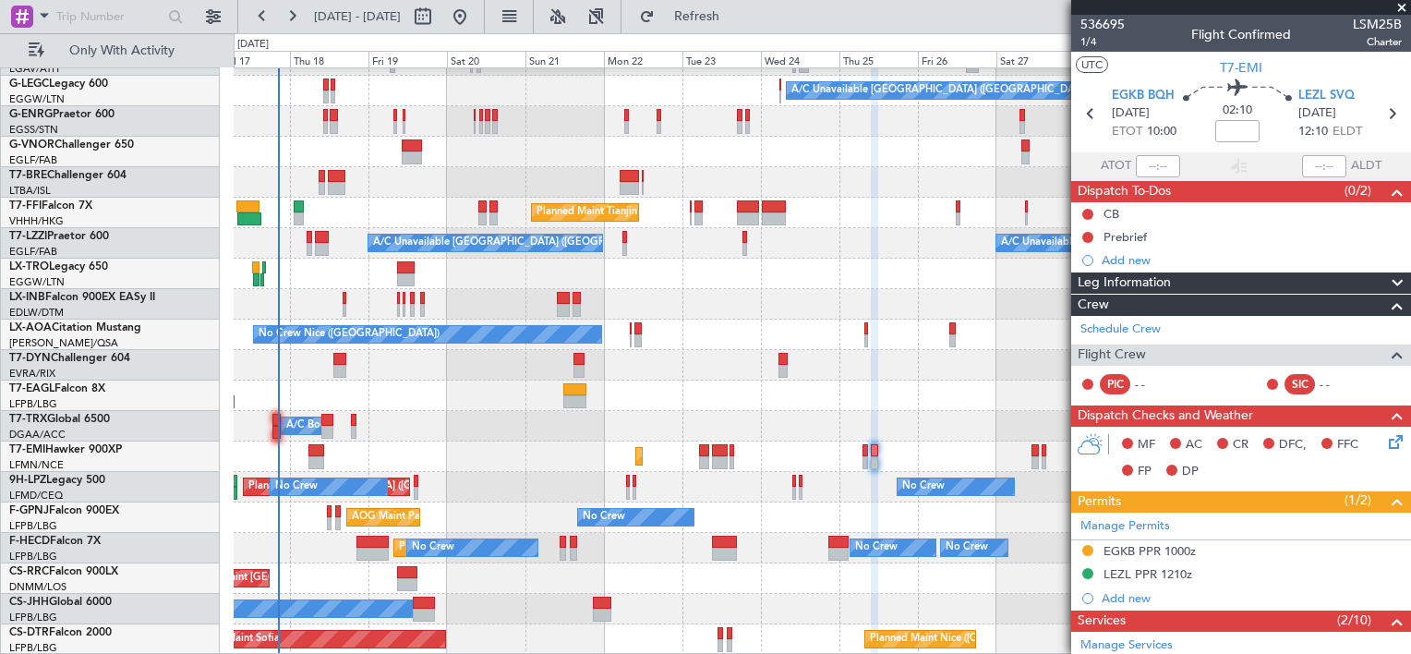
click at [562, 274] on div "Unplanned Maint [GEOGRAPHIC_DATA] ([PERSON_NAME] Intl)" at bounding box center [822, 274] width 1177 height 30
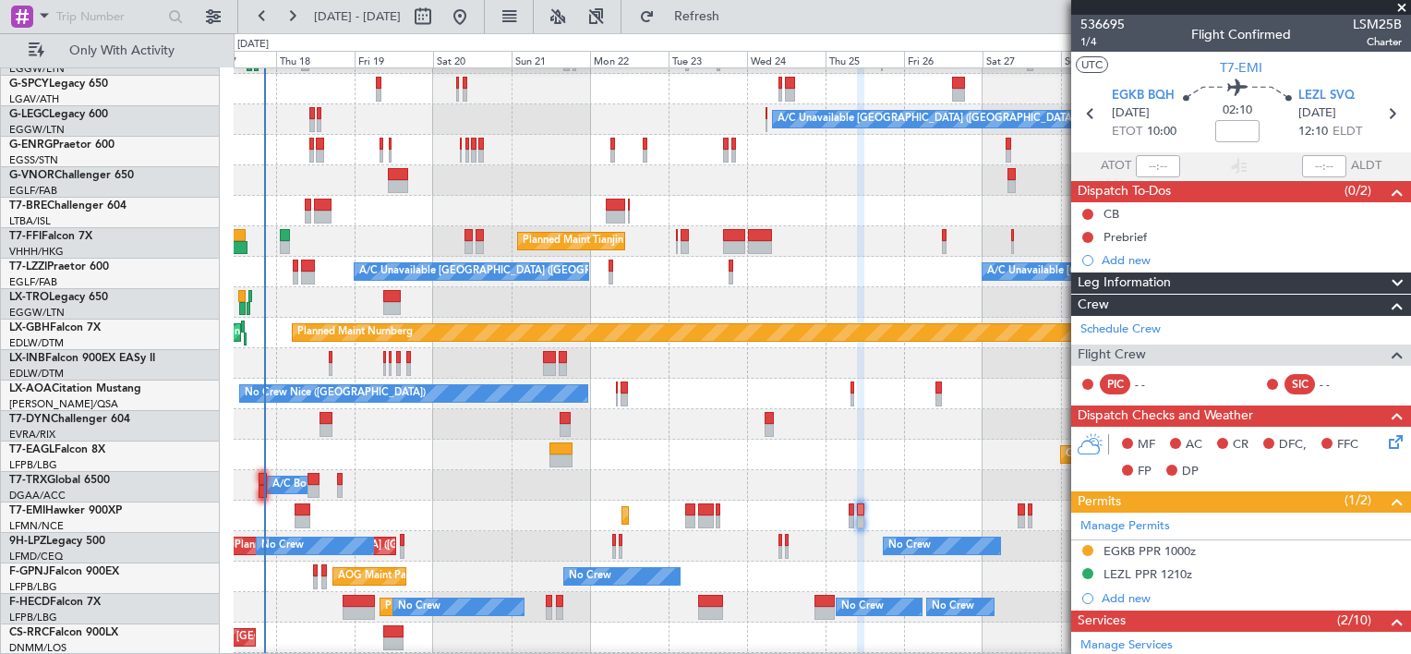
scroll to position [196, 0]
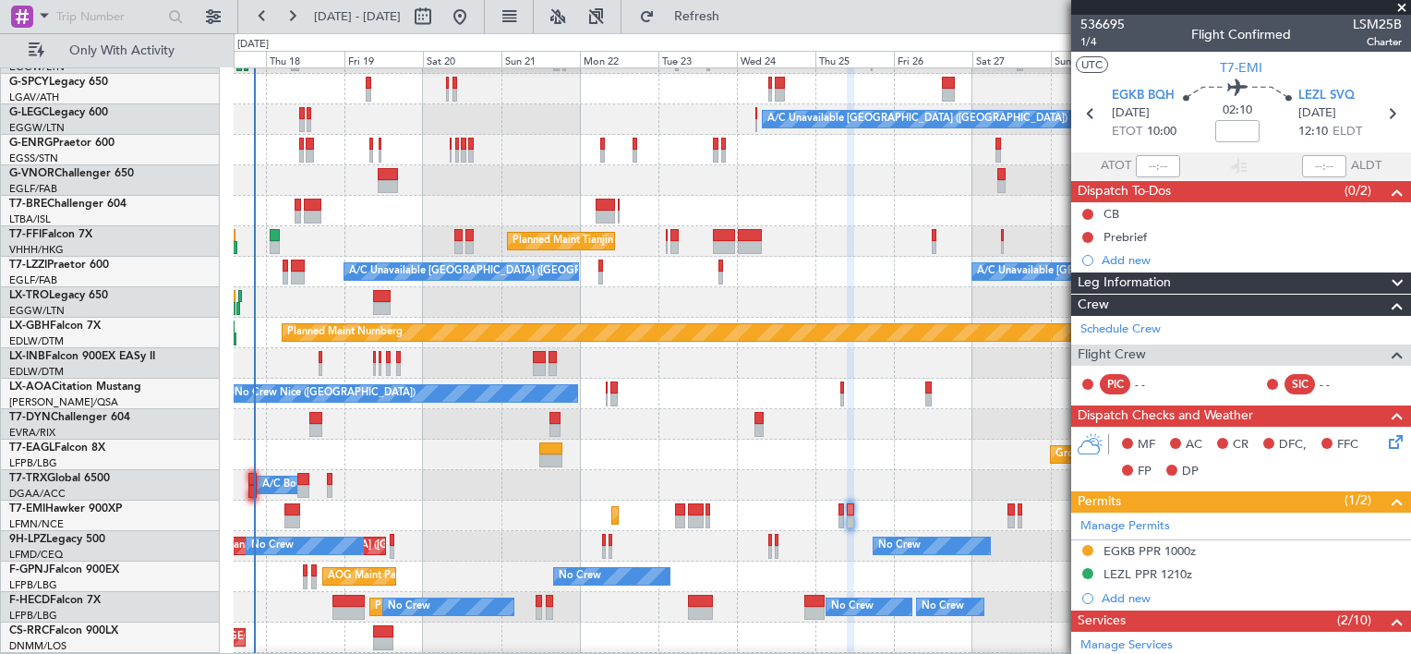
click at [332, 294] on div "Unplanned Maint [GEOGRAPHIC_DATA] ([PERSON_NAME] Intl)" at bounding box center [822, 302] width 1177 height 30
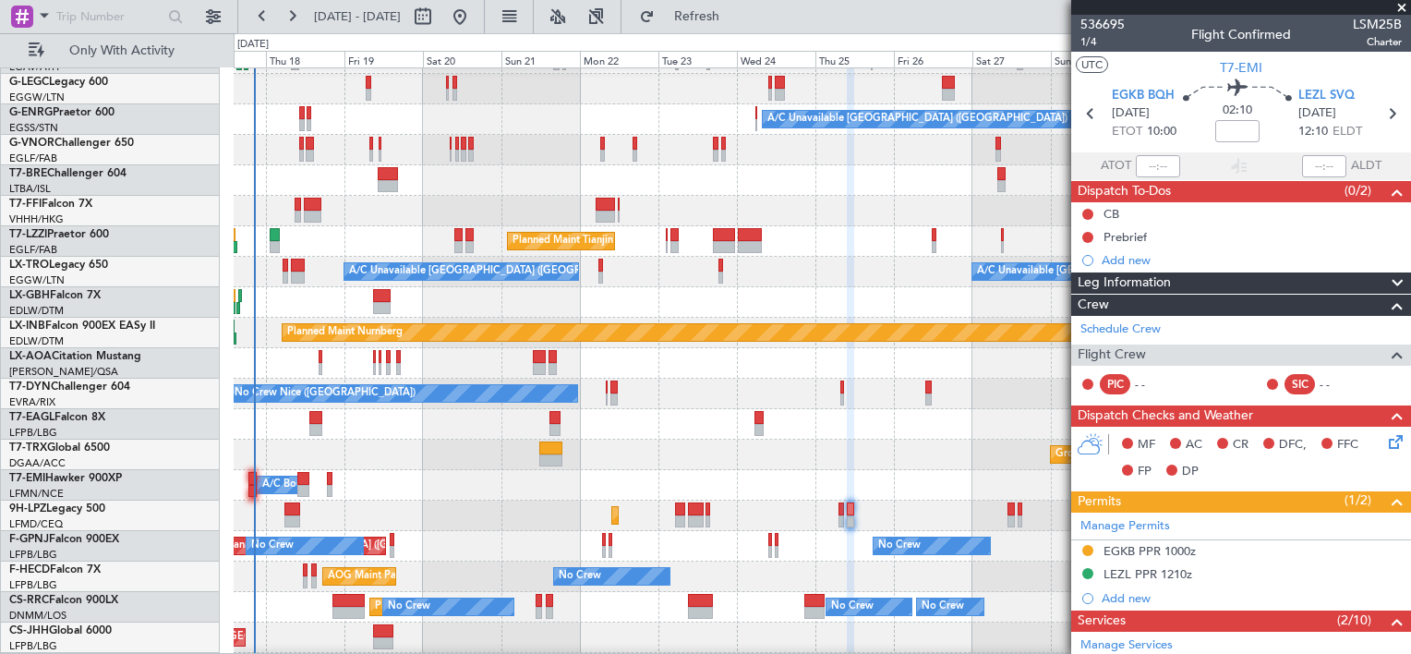
scroll to position [165, 0]
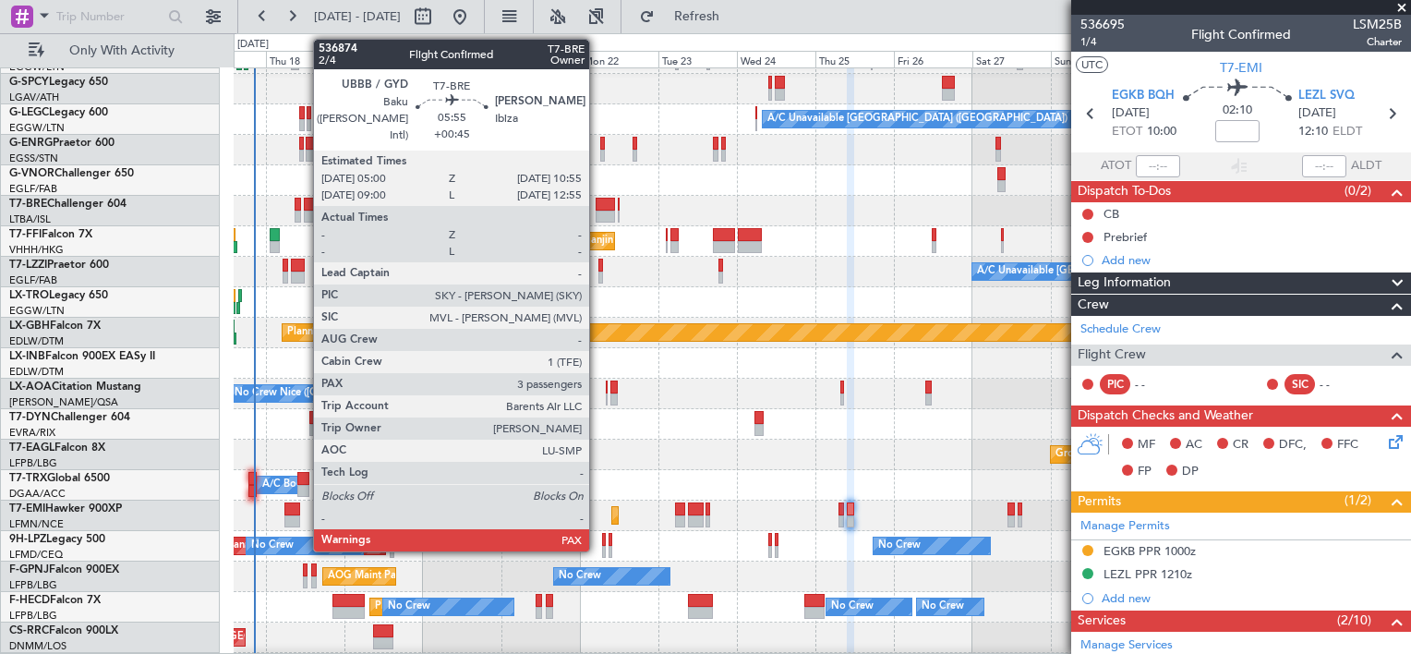
click at [598, 211] on div at bounding box center [605, 217] width 19 height 13
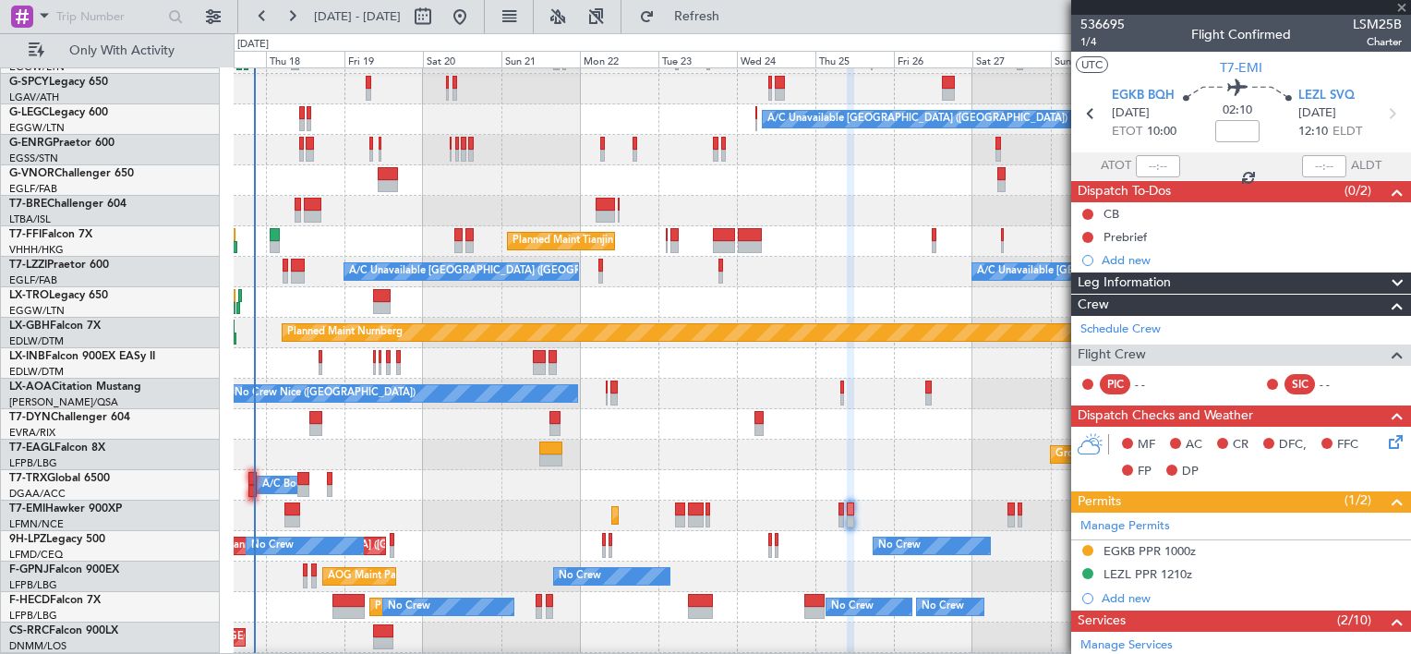
type input "+00:45"
type input "3"
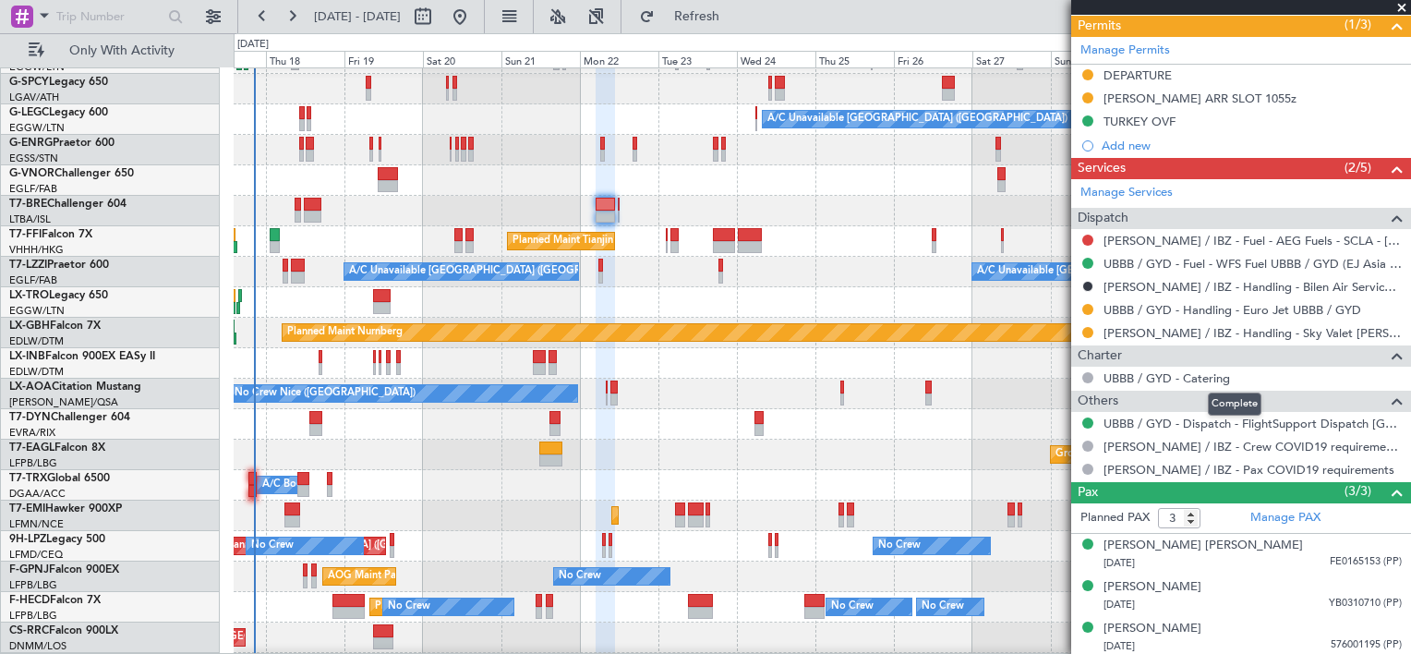
scroll to position [0, 0]
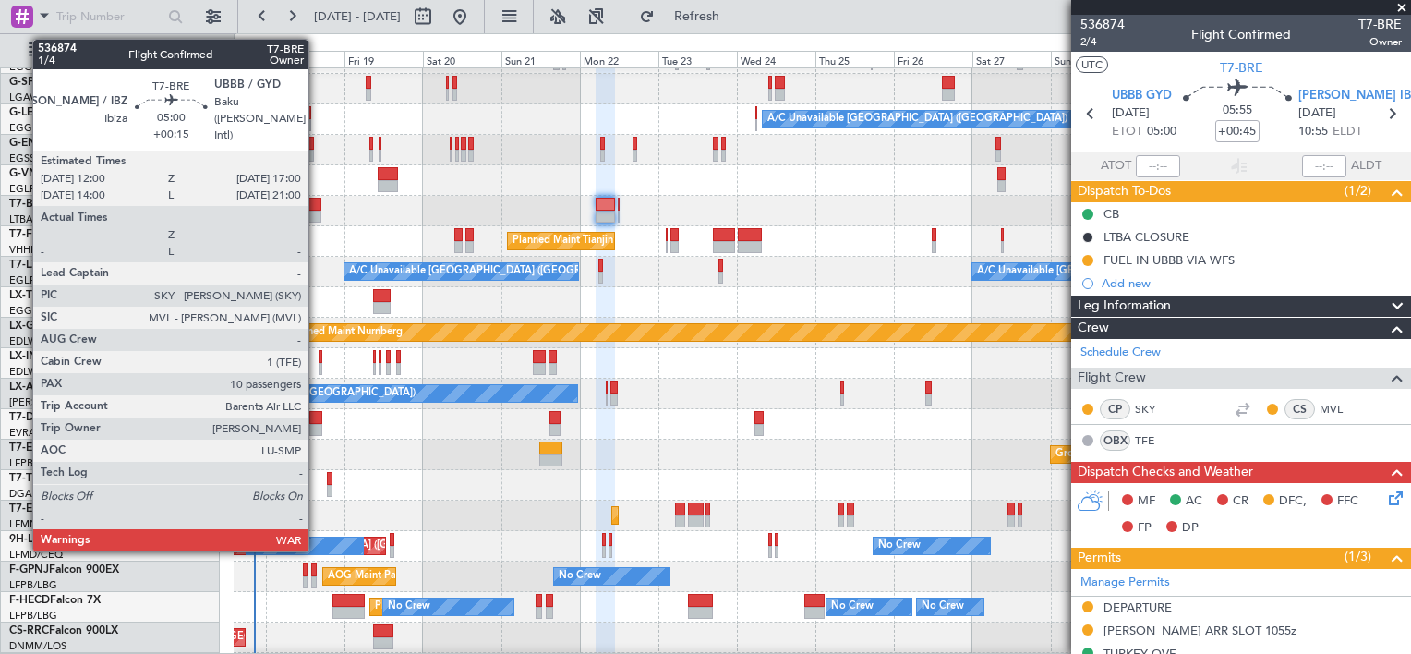
click at [317, 208] on div at bounding box center [312, 204] width 17 height 13
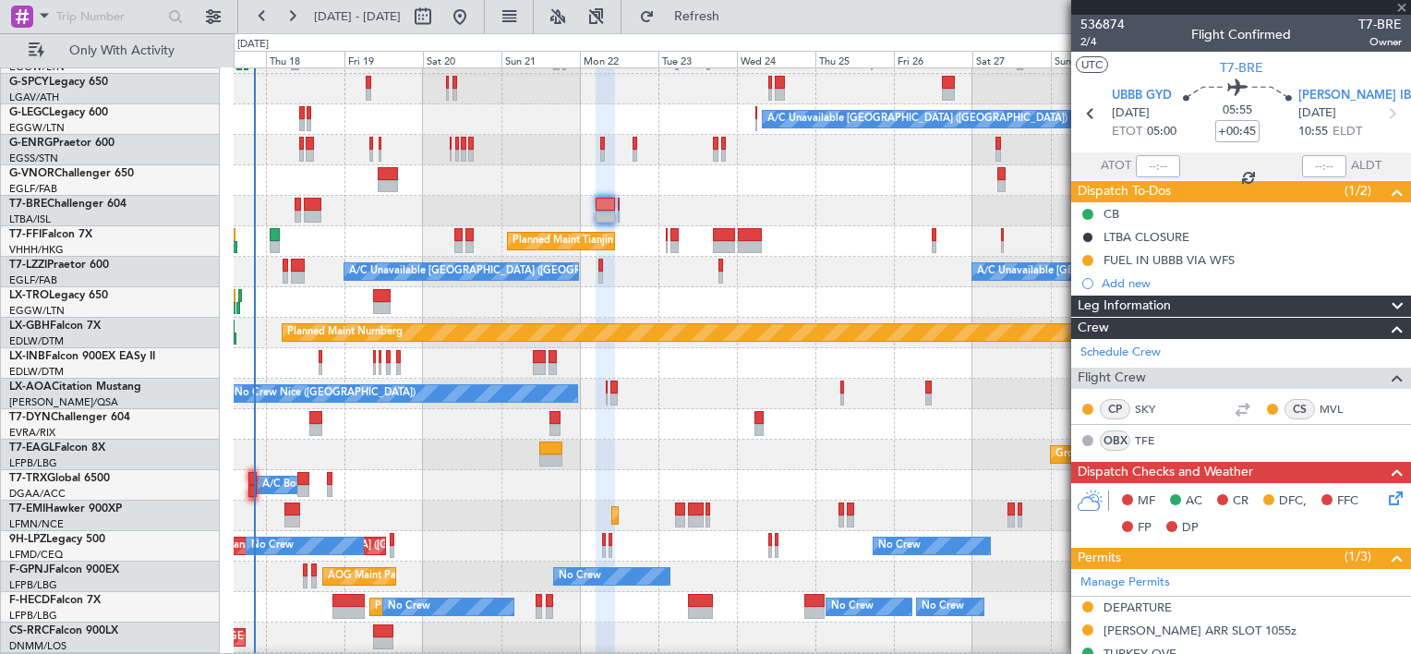
type input "+00:15"
type input "10"
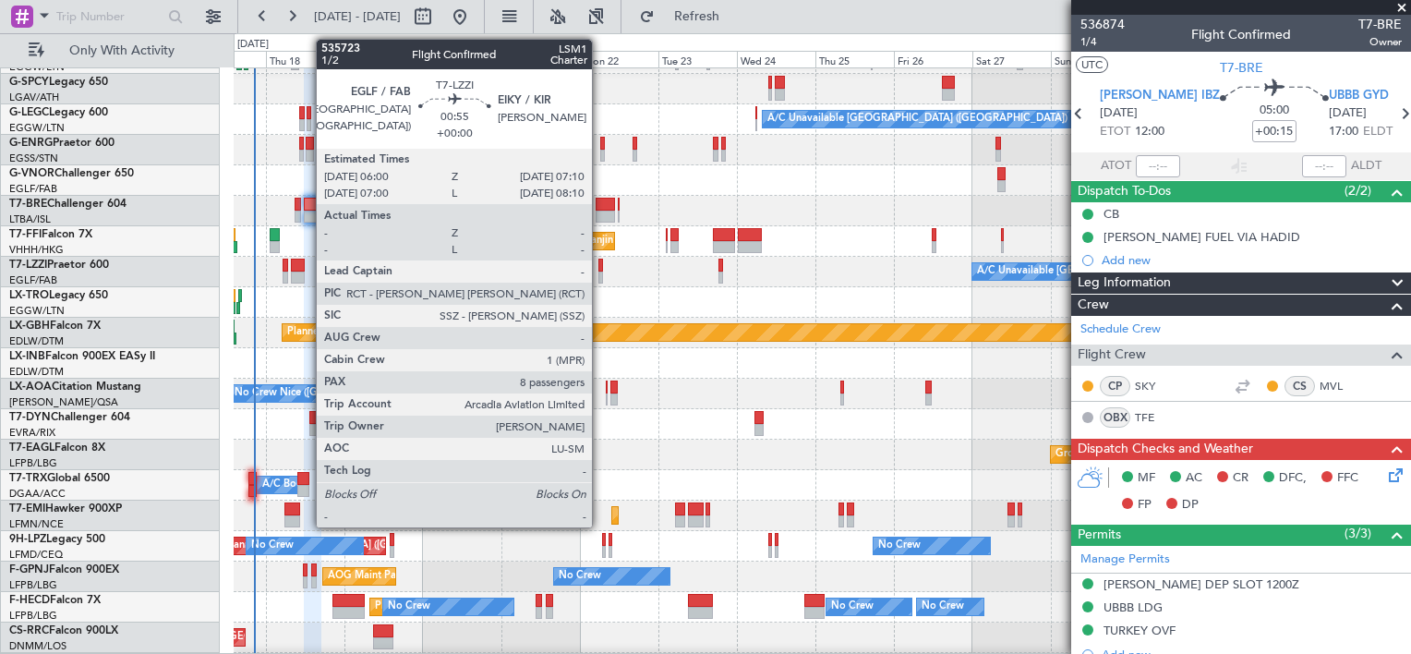
click at [600, 268] on div at bounding box center [600, 265] width 5 height 13
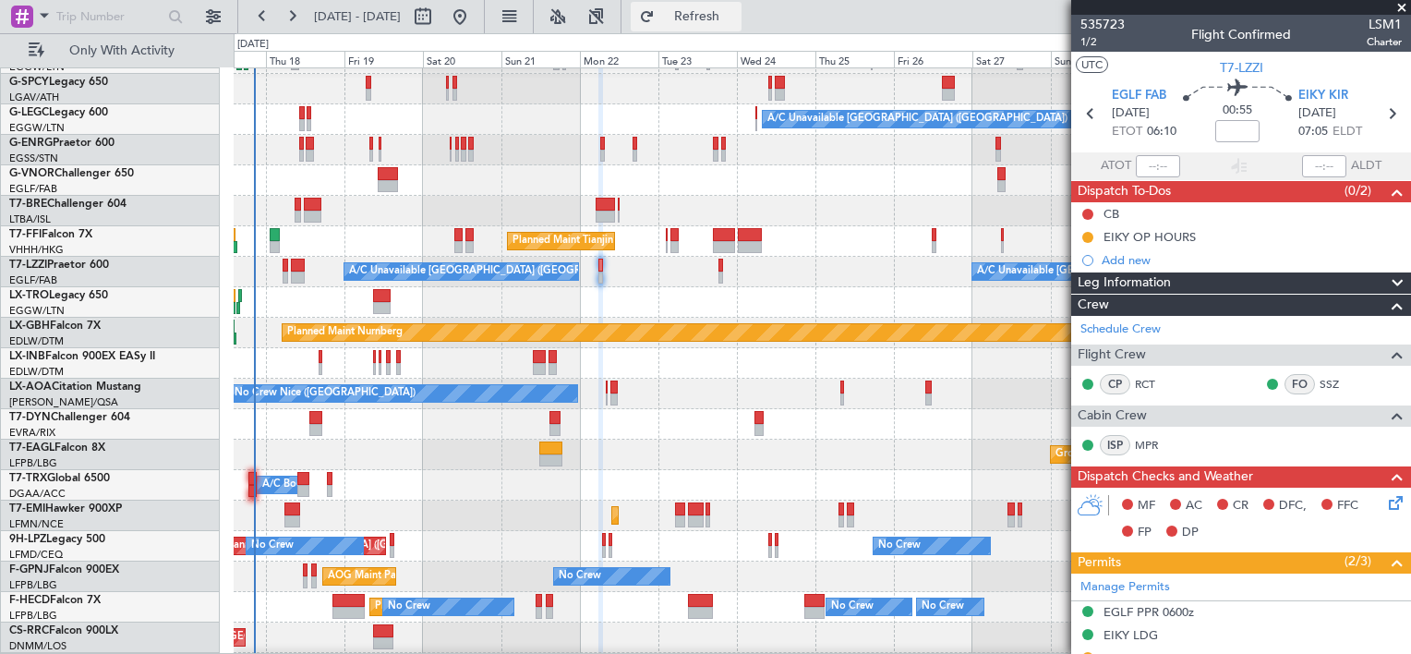
click at [733, 21] on span "Refresh" at bounding box center [697, 16] width 78 height 13
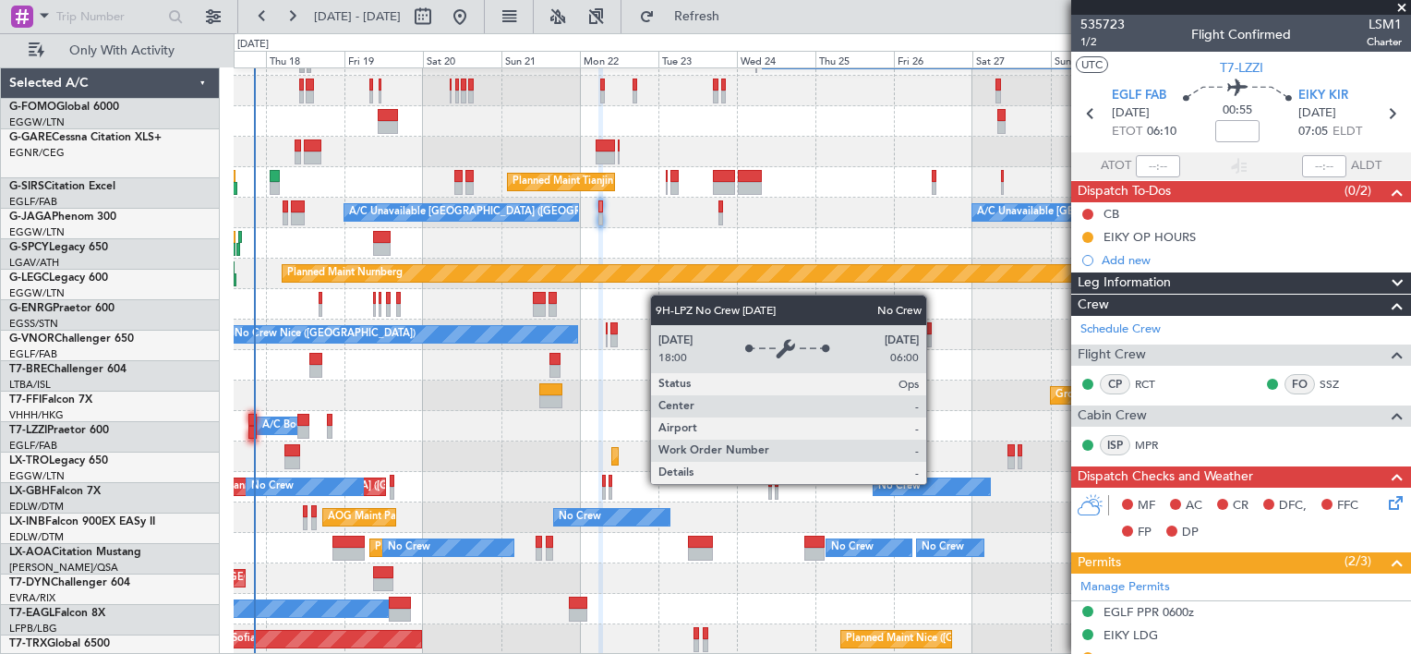
scroll to position [224, 0]
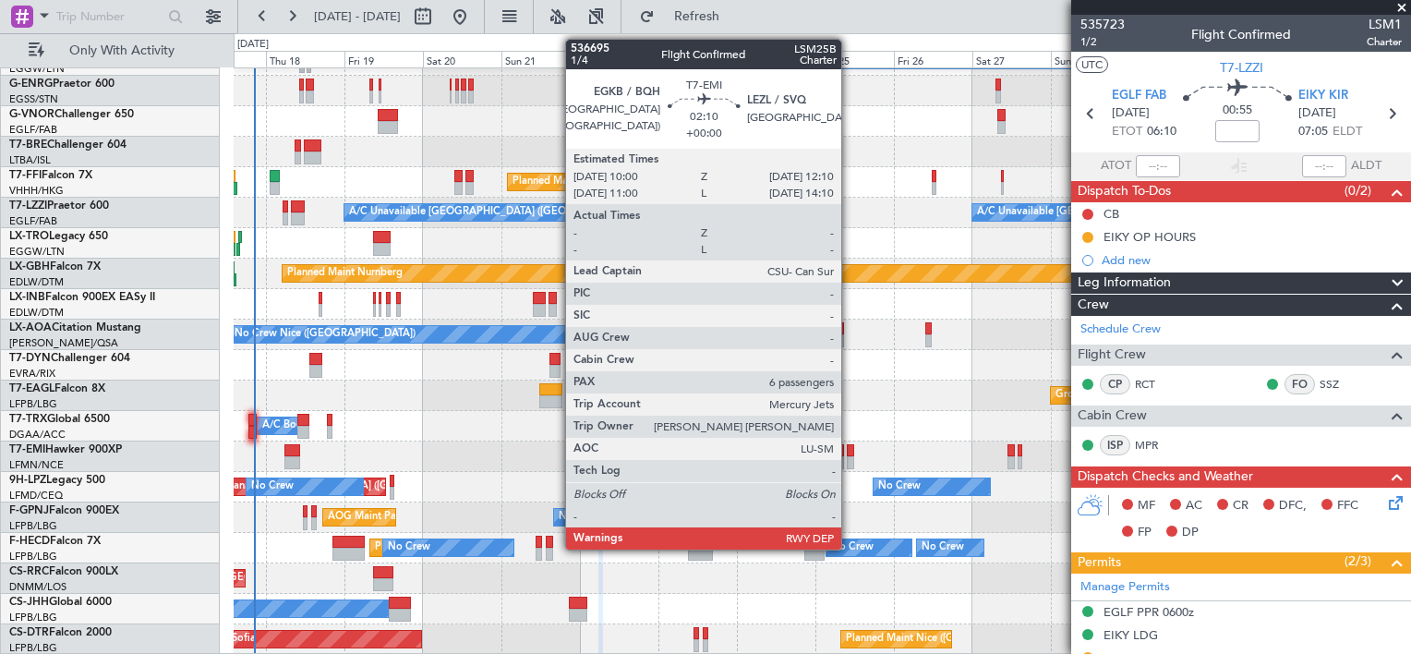
click at [850, 453] on div at bounding box center [850, 450] width 7 height 13
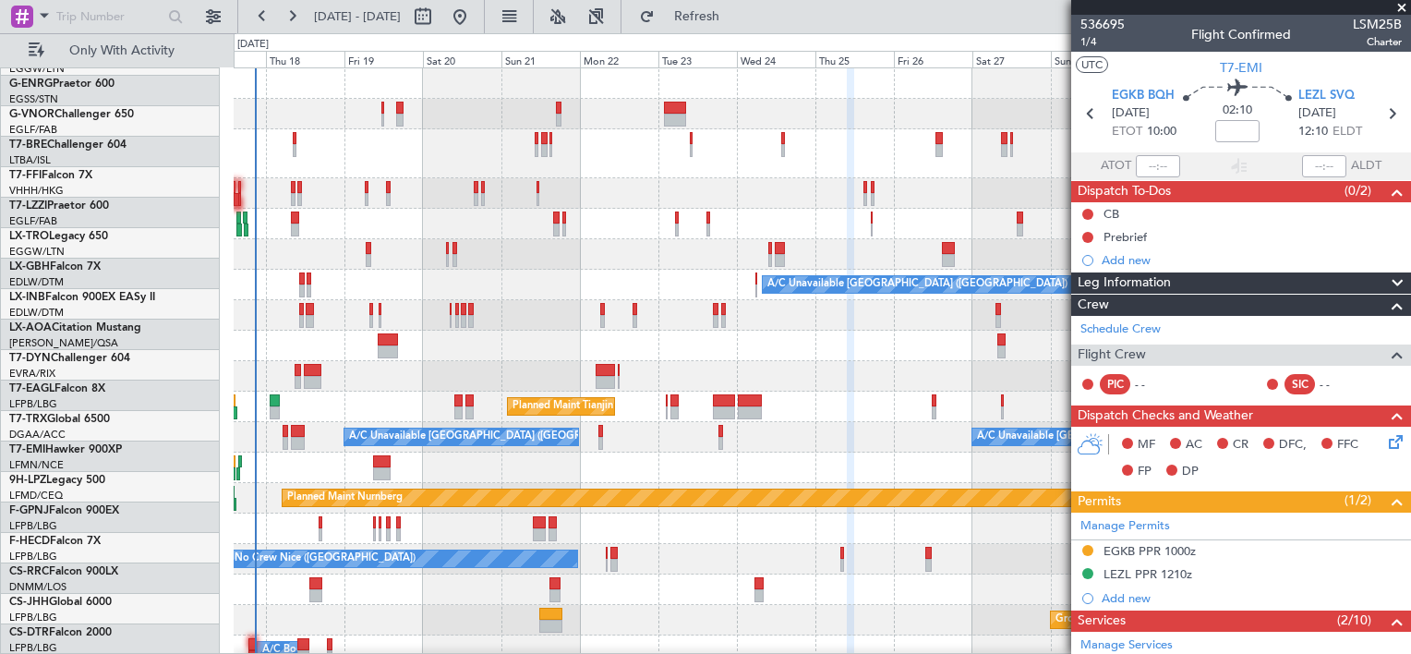
scroll to position [0, 0]
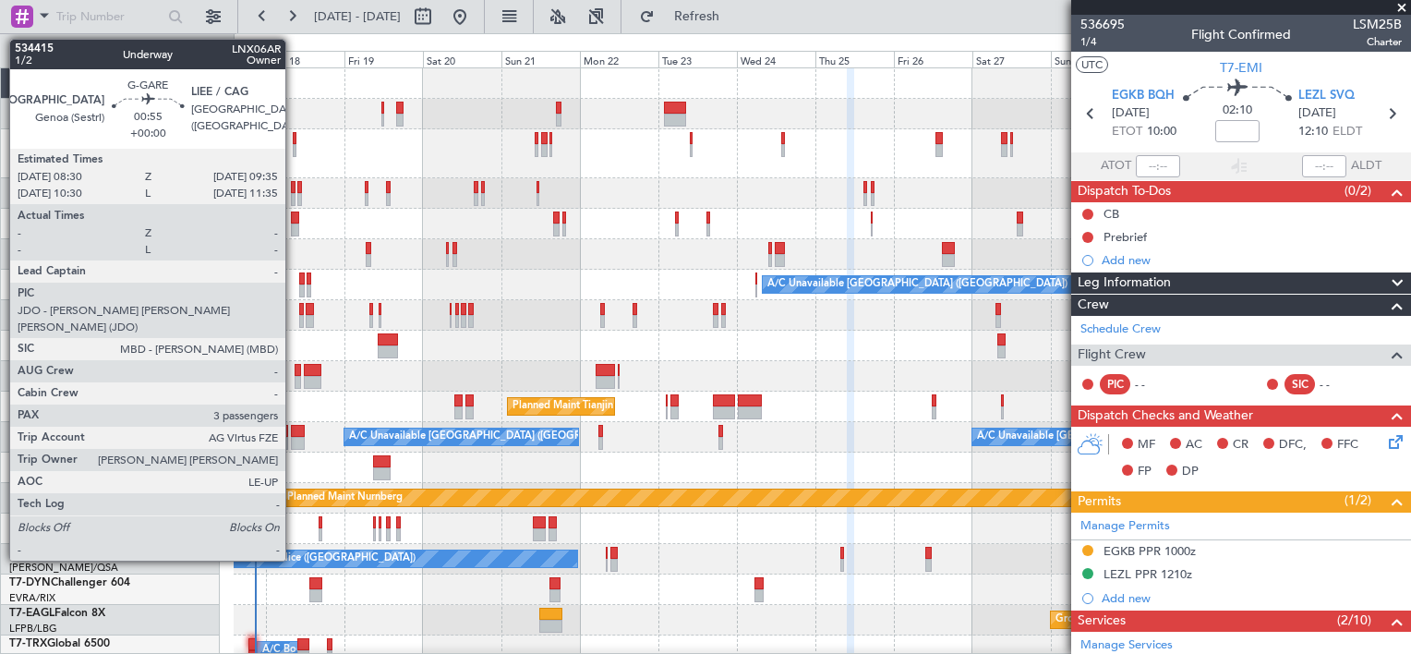
click at [294, 139] on div at bounding box center [295, 138] width 4 height 13
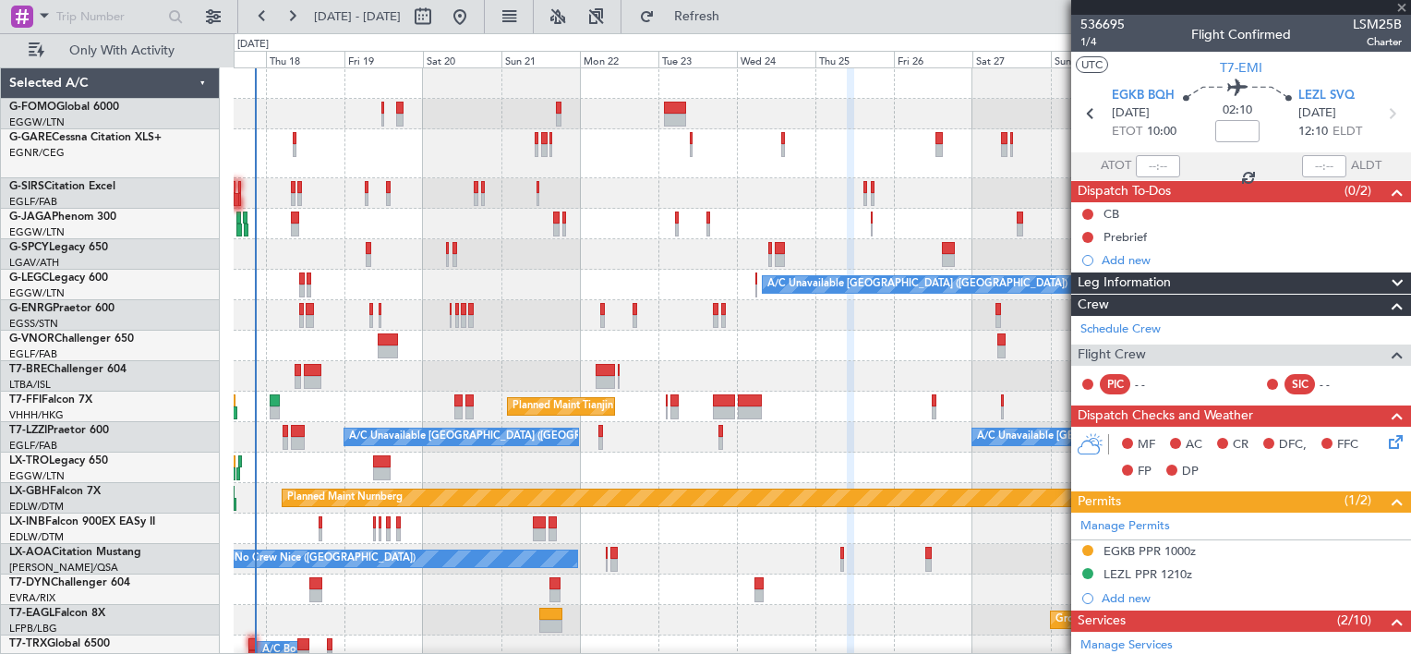
type input "3"
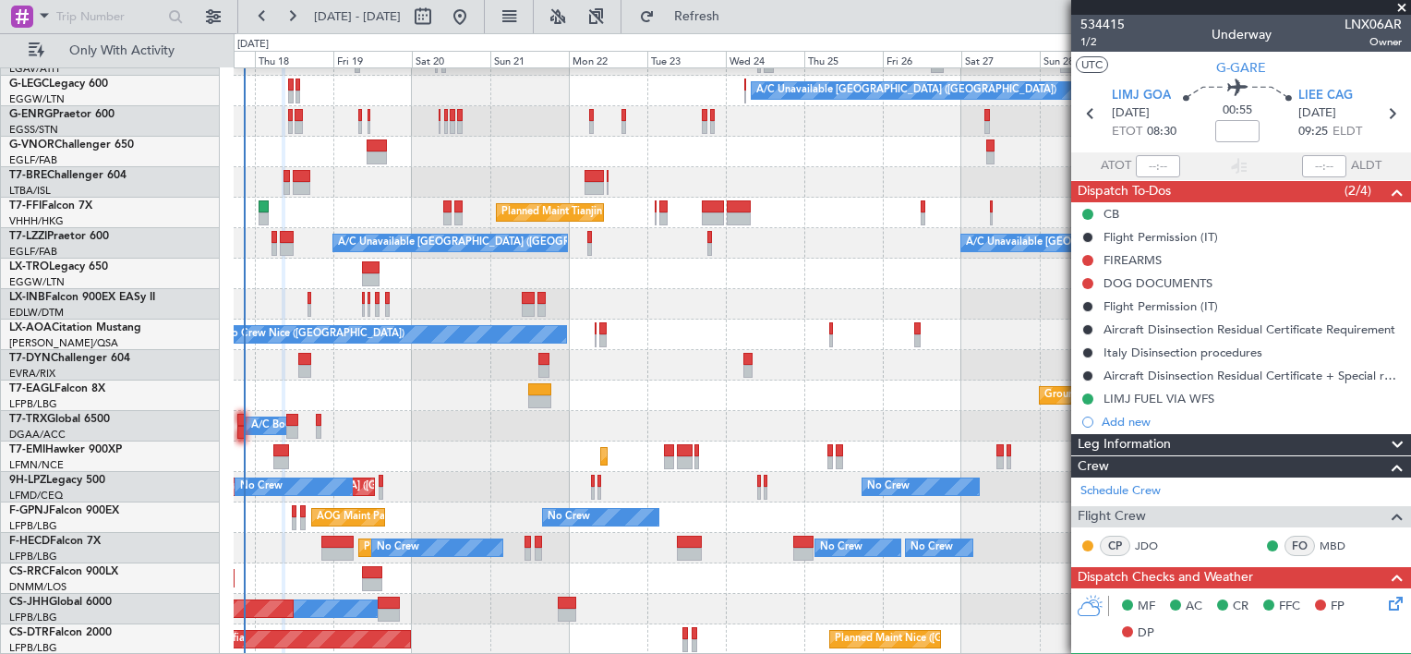
scroll to position [192, 0]
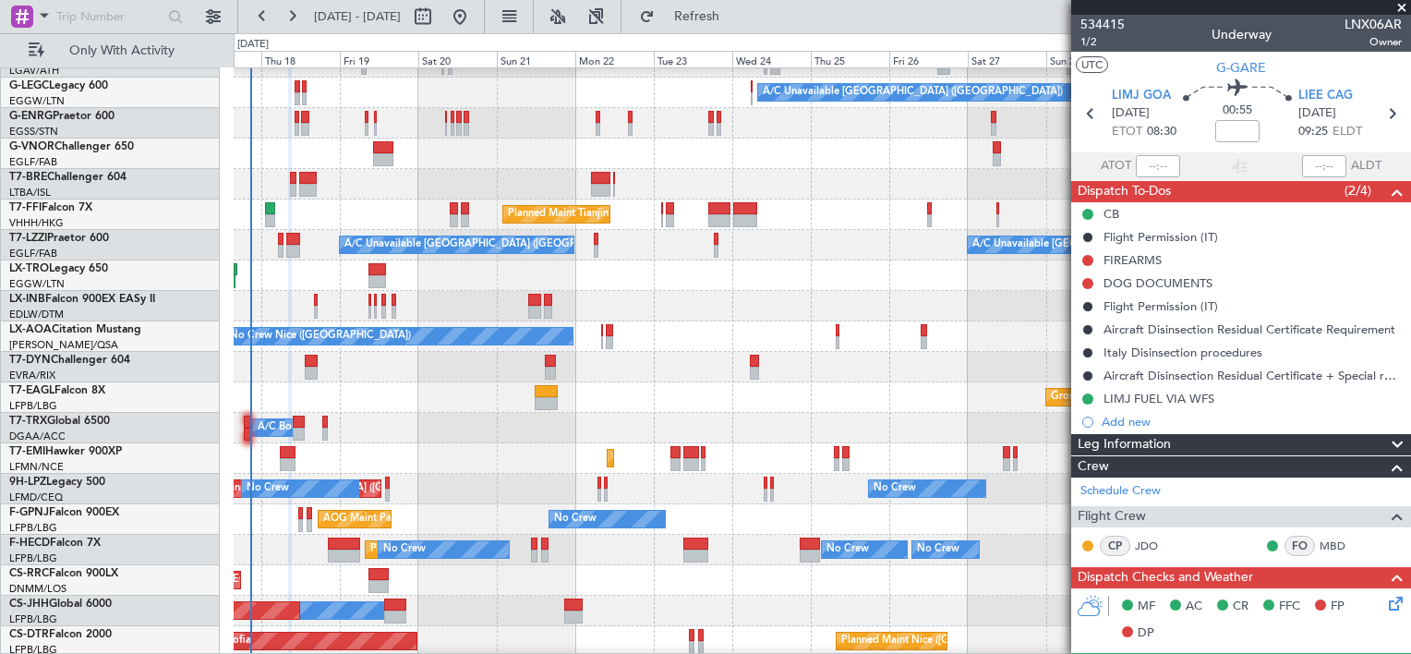
click at [427, 384] on div "Grounded [GEOGRAPHIC_DATA] (Al Maktoum Intl) Planned Maint [US_STATE] ([GEOGRAP…" at bounding box center [822, 397] width 1177 height 30
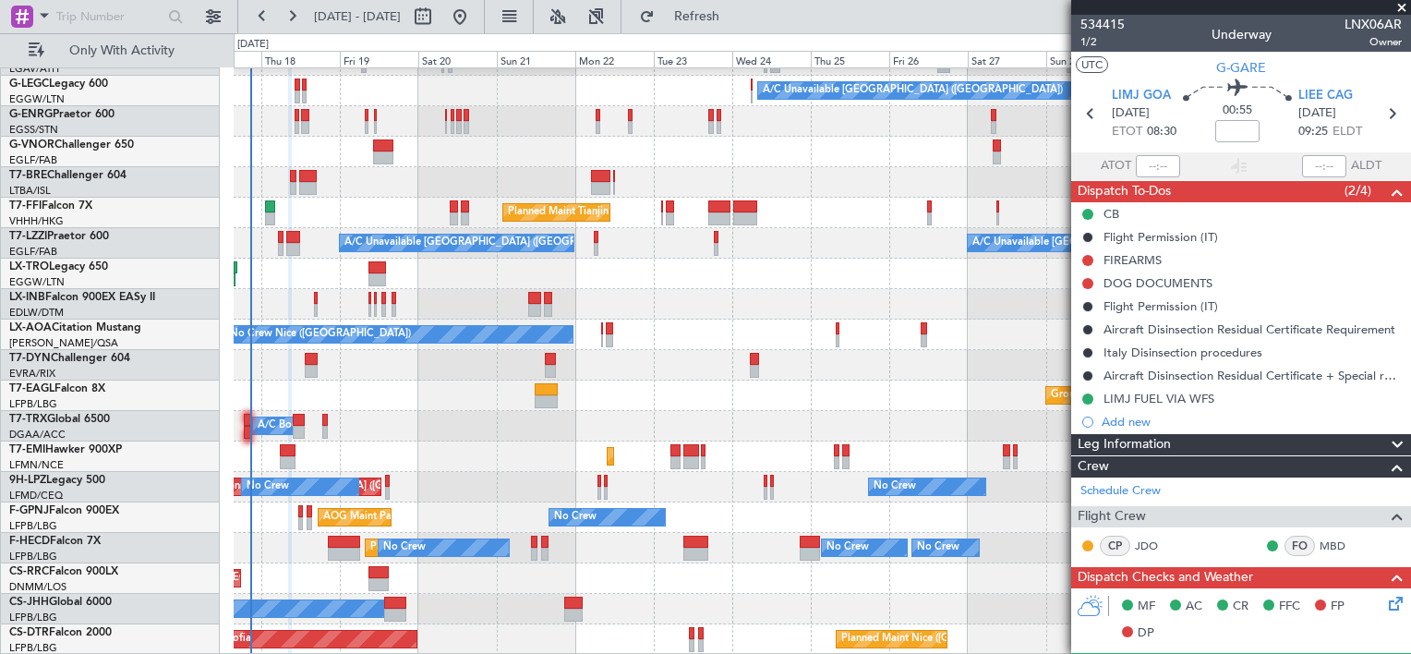
scroll to position [0, 0]
